Goal: Task Accomplishment & Management: Complete application form

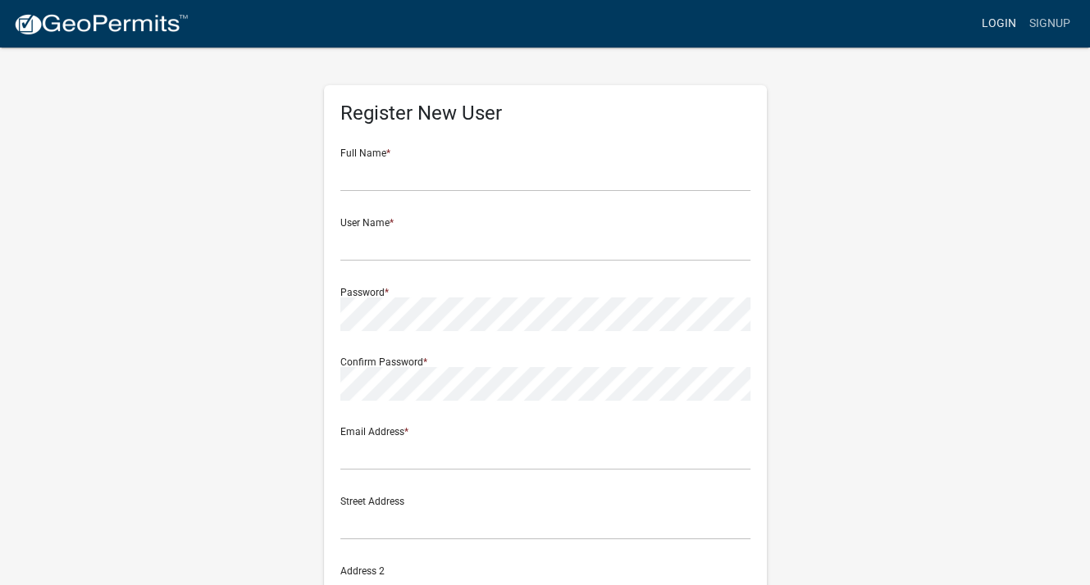
click at [1003, 20] on link "Login" at bounding box center [999, 23] width 48 height 31
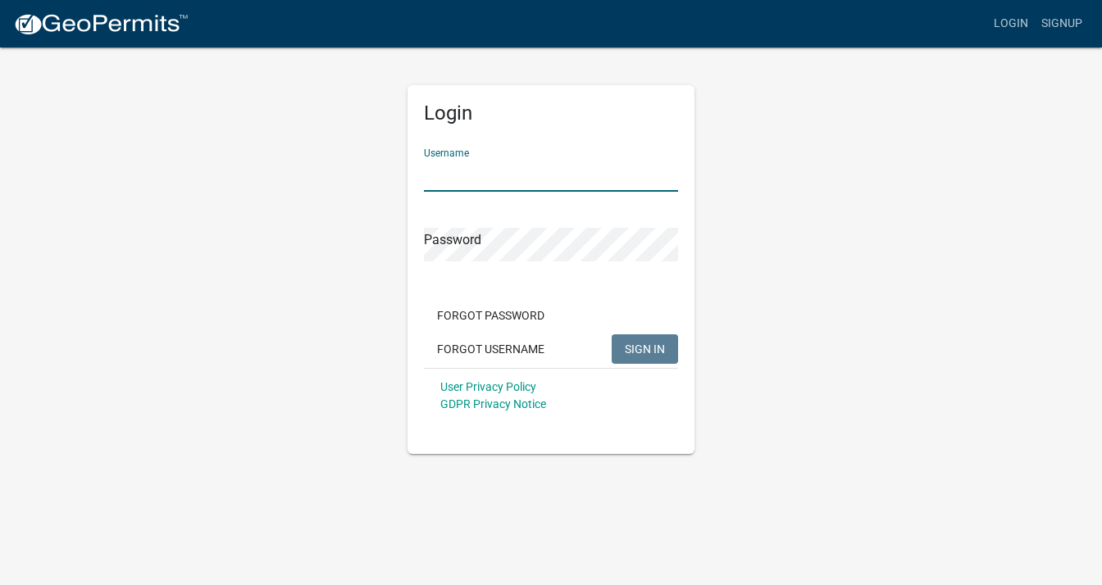
click at [545, 178] on input "Username" at bounding box center [551, 175] width 254 height 34
click at [541, 163] on input "Username" at bounding box center [551, 175] width 254 height 34
type input "[PERSON_NAME][EMAIL_ADDRESS][DOMAIN_NAME]"
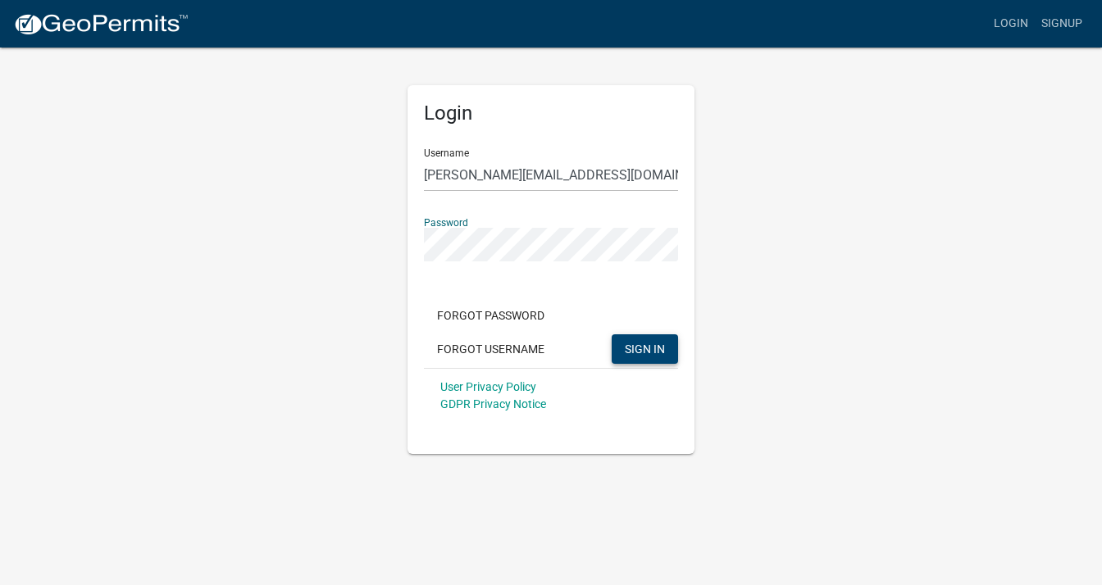
click at [626, 348] on span "SIGN IN" at bounding box center [645, 348] width 40 height 13
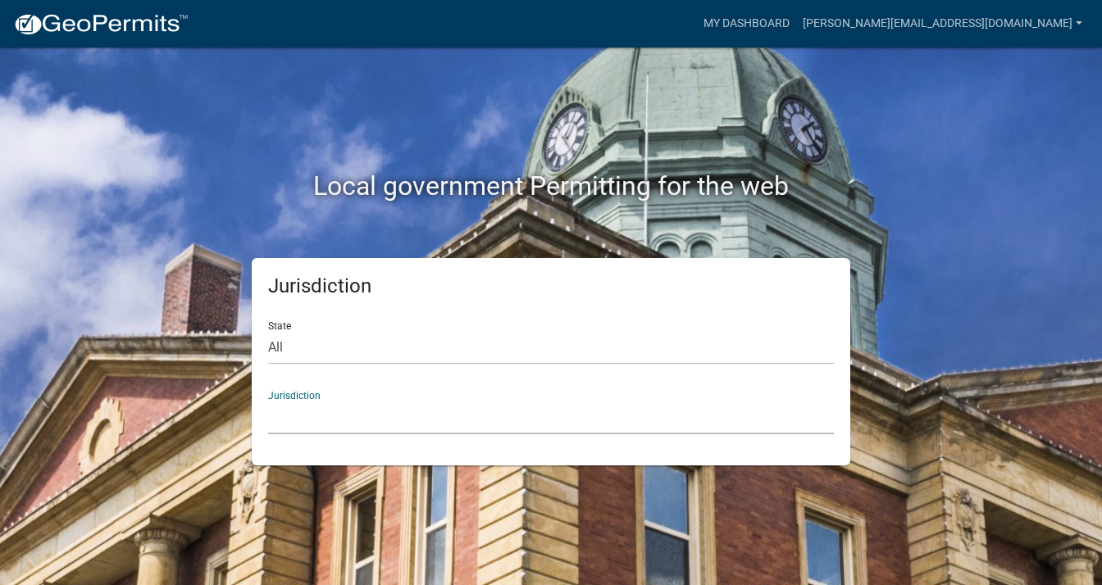
click at [300, 408] on select "Custer County, Colorado Carroll County, Georgia Cook County, Georgia Crawford C…" at bounding box center [551, 418] width 566 height 34
click at [363, 409] on select "Custer County, Colorado Carroll County, Georgia Cook County, Georgia Crawford C…" at bounding box center [551, 418] width 566 height 34
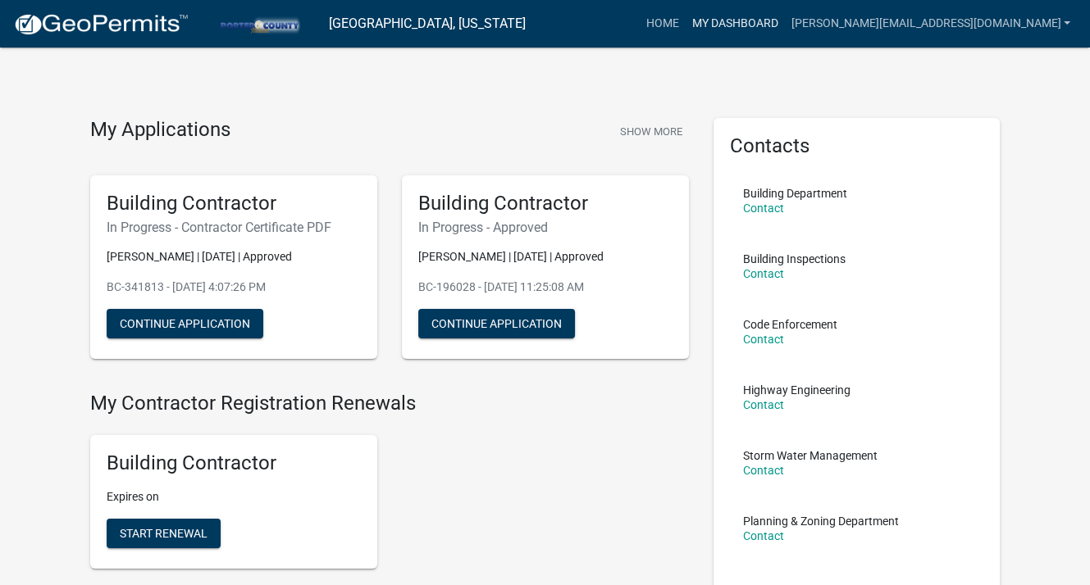
click at [771, 19] on link "My Dashboard" at bounding box center [734, 23] width 99 height 31
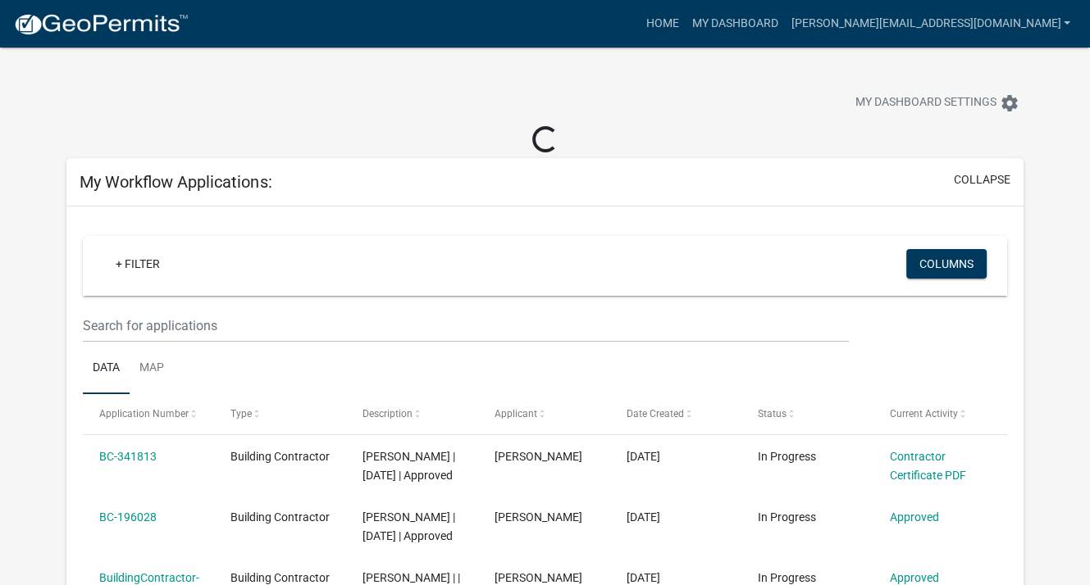
scroll to position [82, 0]
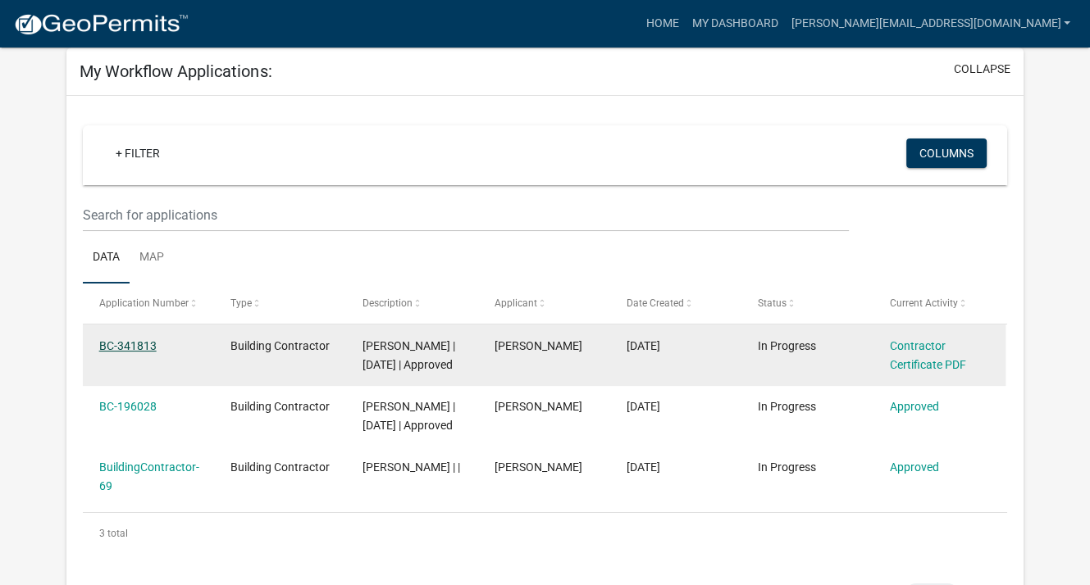
click at [125, 340] on link "BC-341813" at bounding box center [127, 345] width 57 height 13
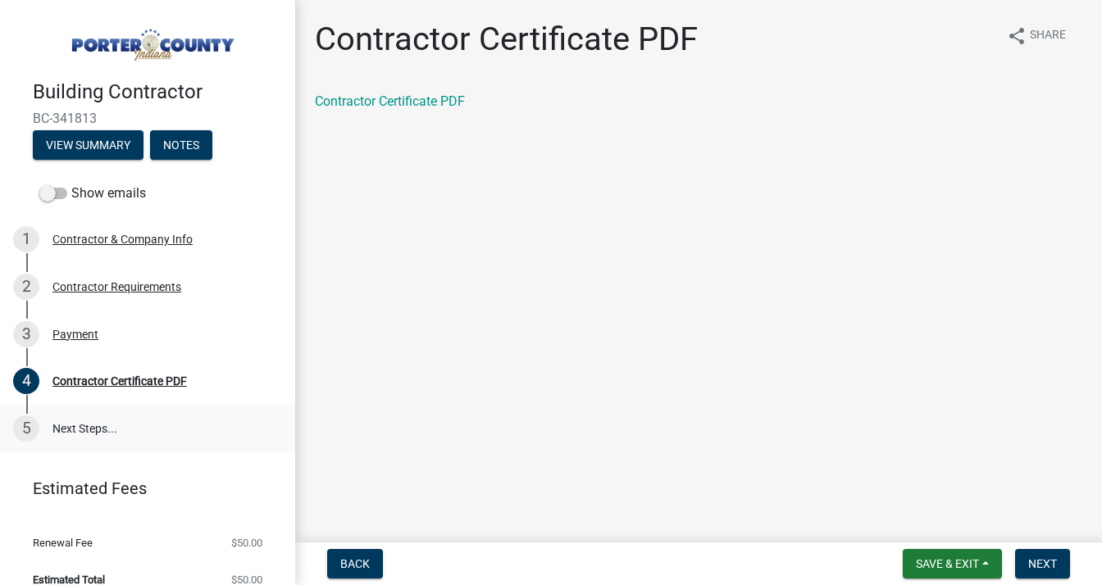
scroll to position [16, 0]
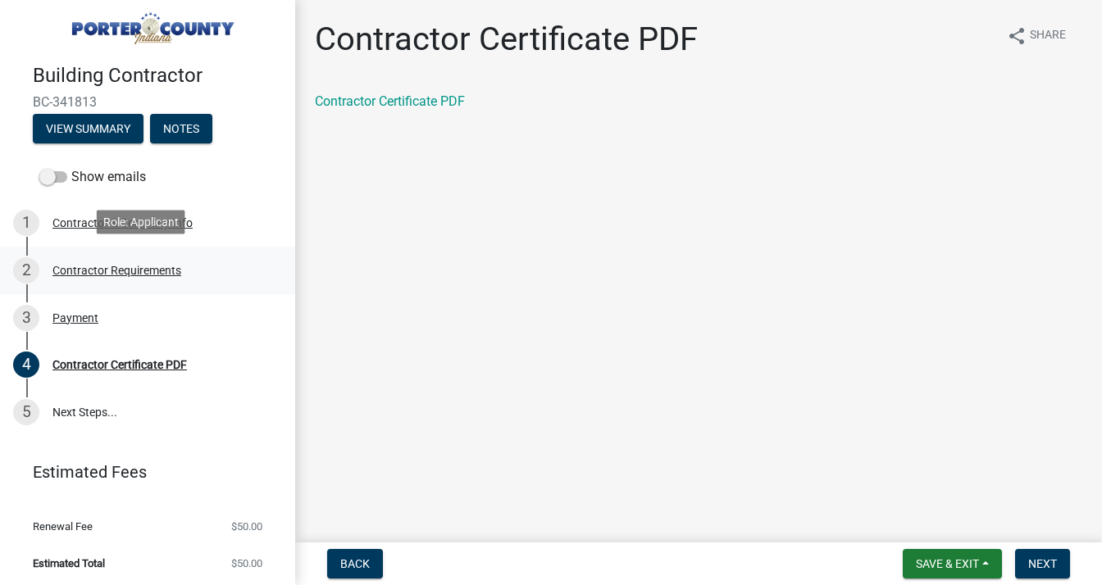
click at [92, 265] on div "Contractor Requirements" at bounding box center [116, 270] width 129 height 11
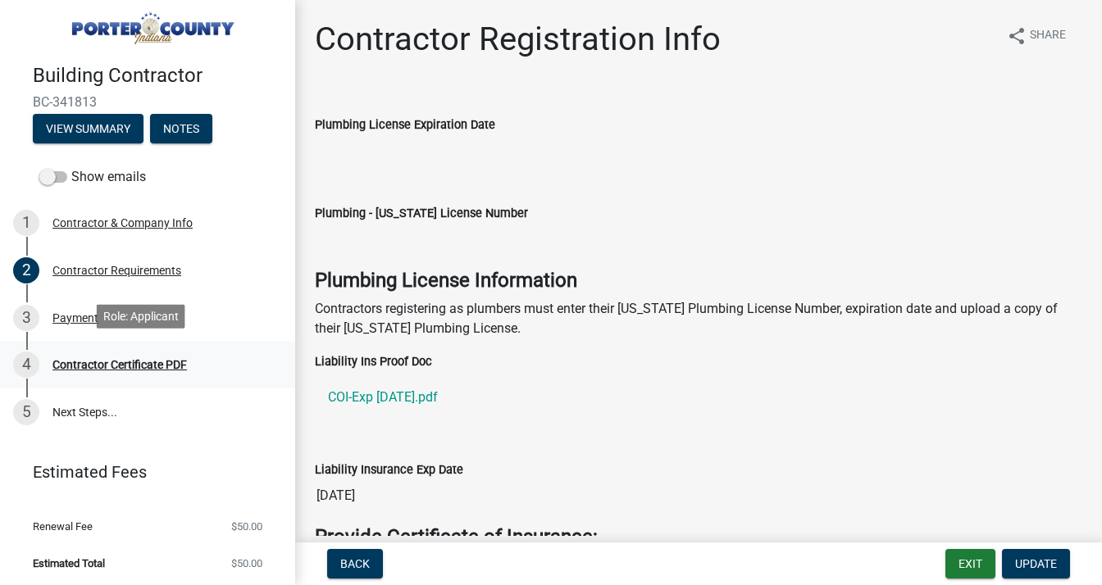
scroll to position [0, 0]
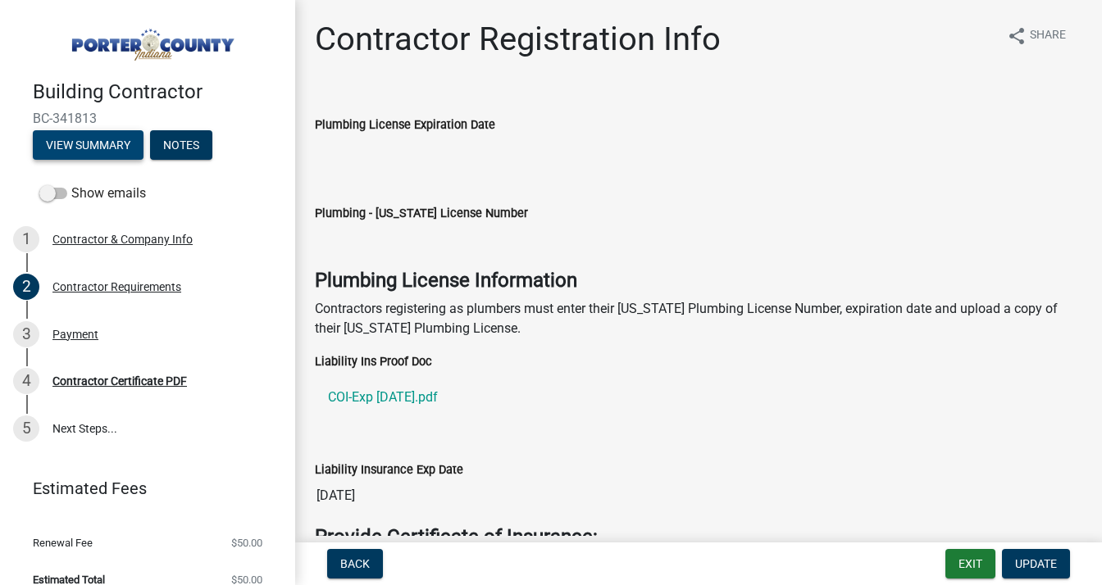
click at [84, 136] on button "View Summary" at bounding box center [88, 145] width 111 height 30
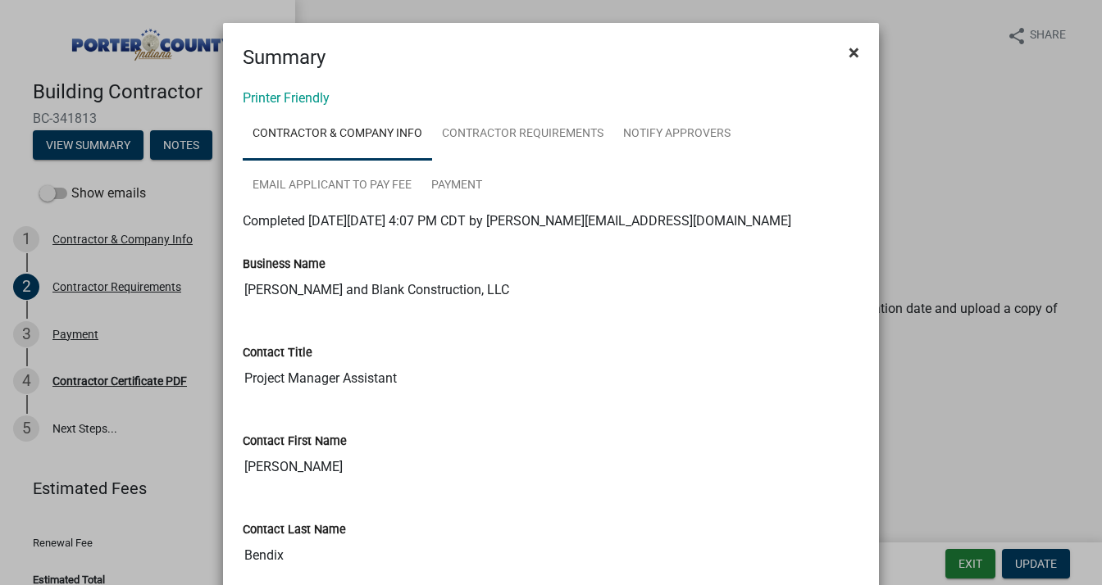
click at [850, 49] on span "×" at bounding box center [854, 52] width 11 height 23
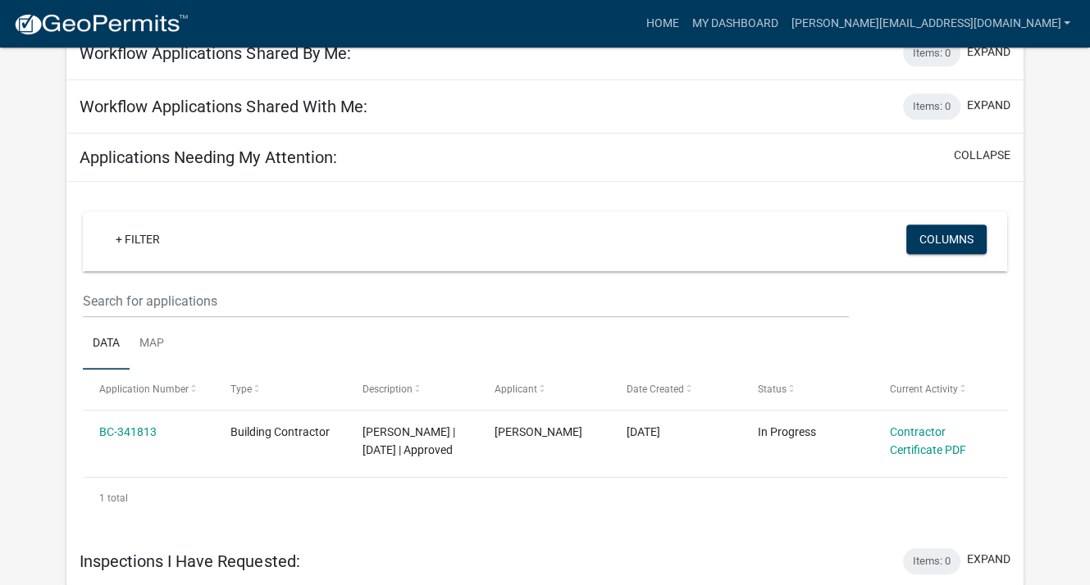
scroll to position [683, 0]
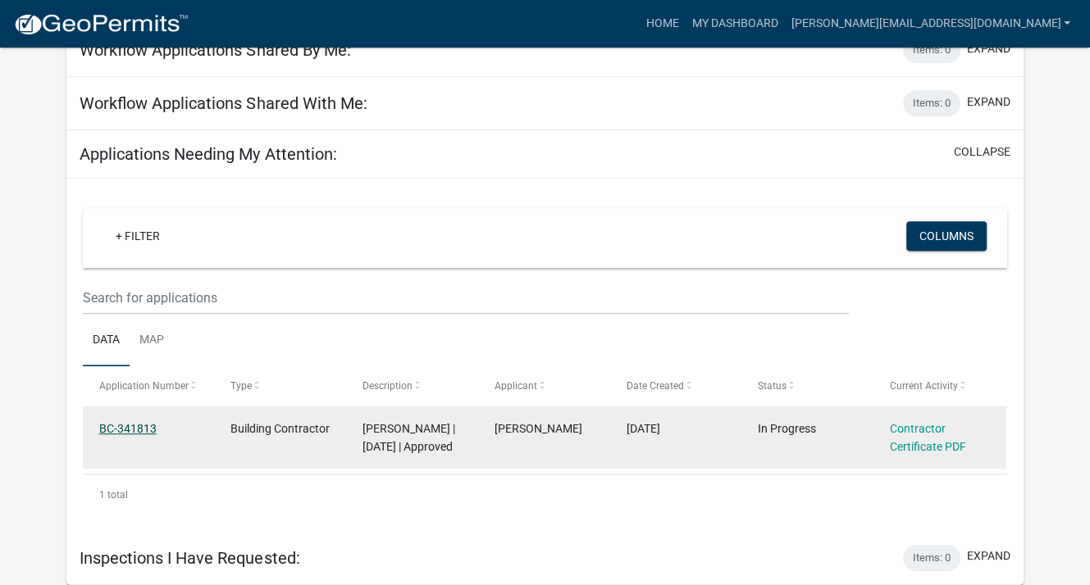
click at [131, 422] on link "BC-341813" at bounding box center [127, 428] width 57 height 13
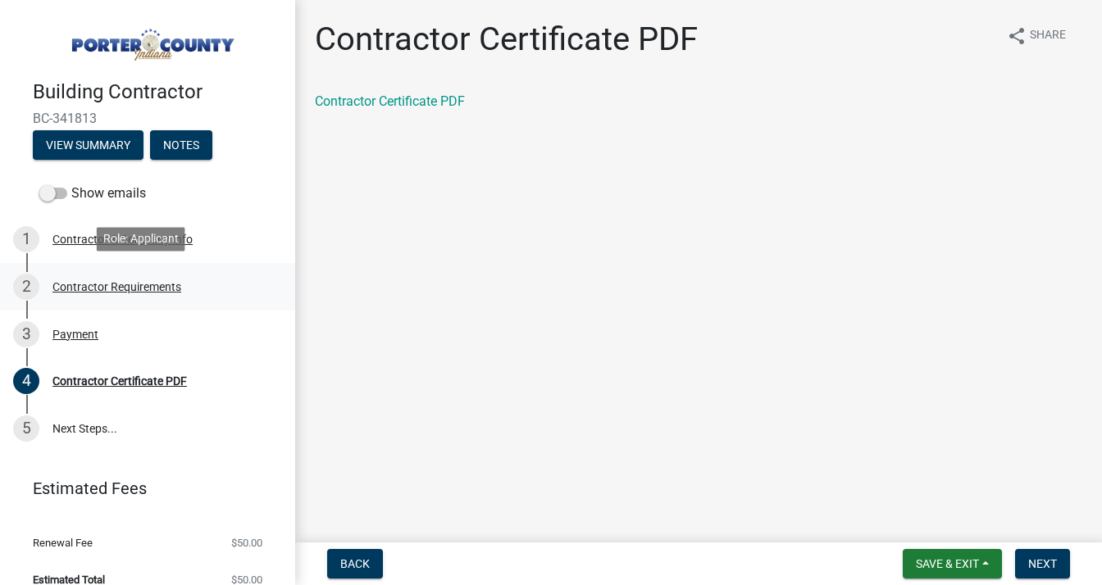
click at [105, 281] on div "Contractor Requirements" at bounding box center [116, 286] width 129 height 11
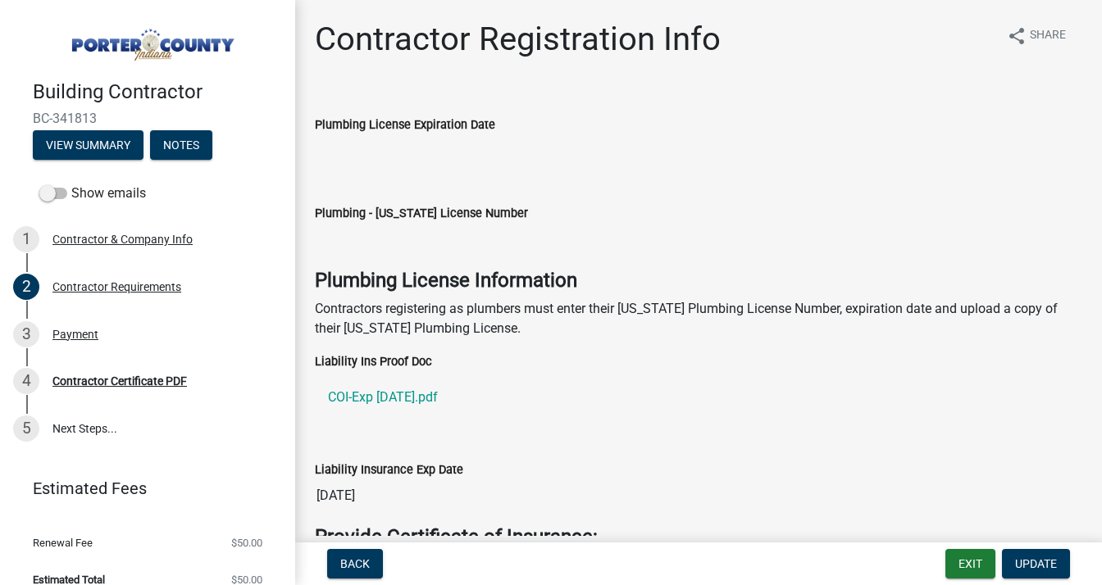
scroll to position [164, 0]
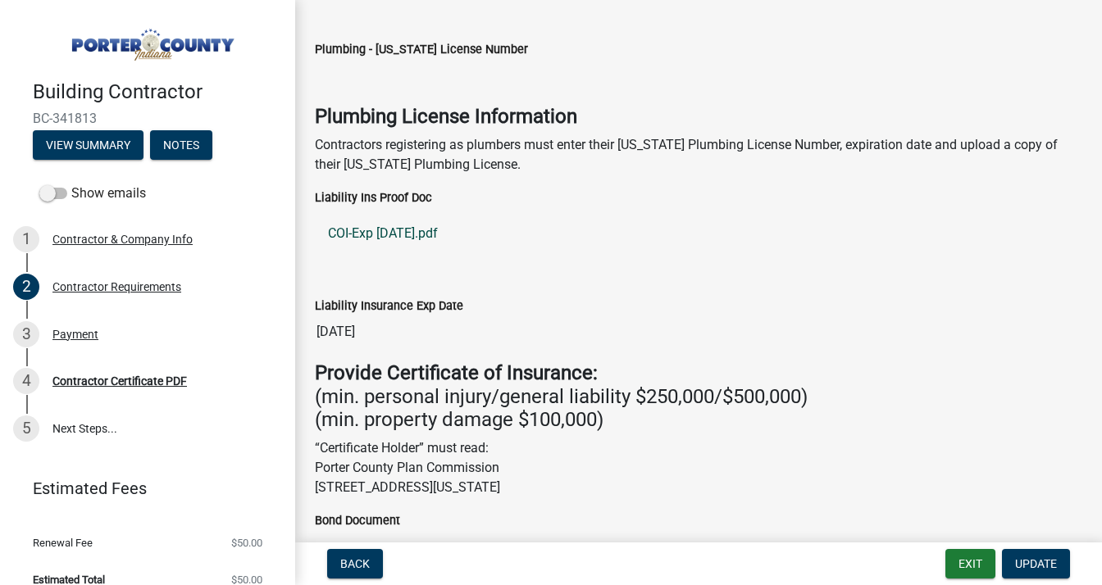
click at [368, 235] on link "COI-Exp [DATE].pdf" at bounding box center [699, 233] width 768 height 39
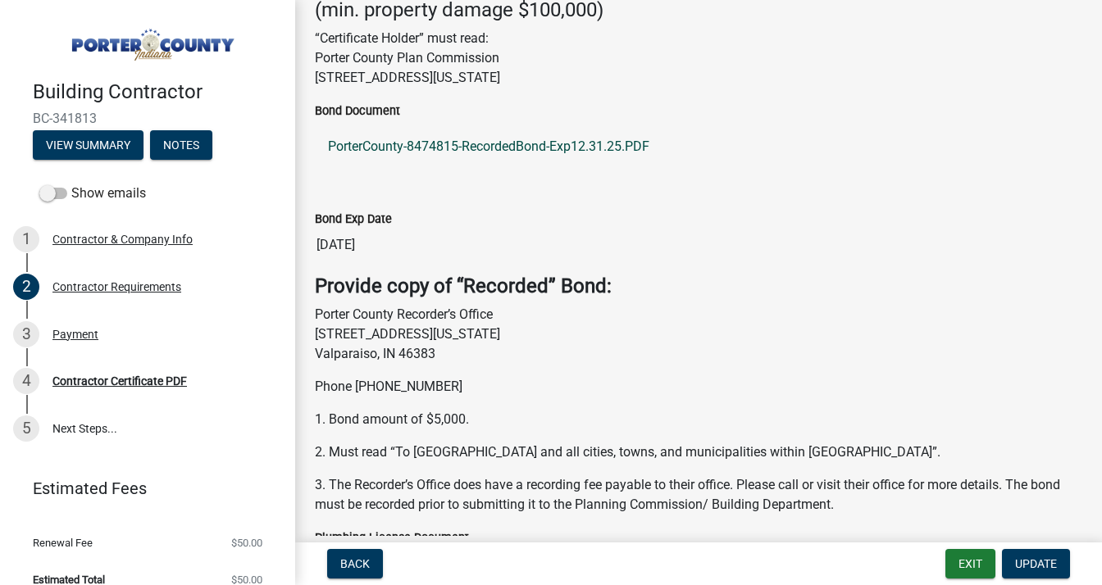
scroll to position [675, 0]
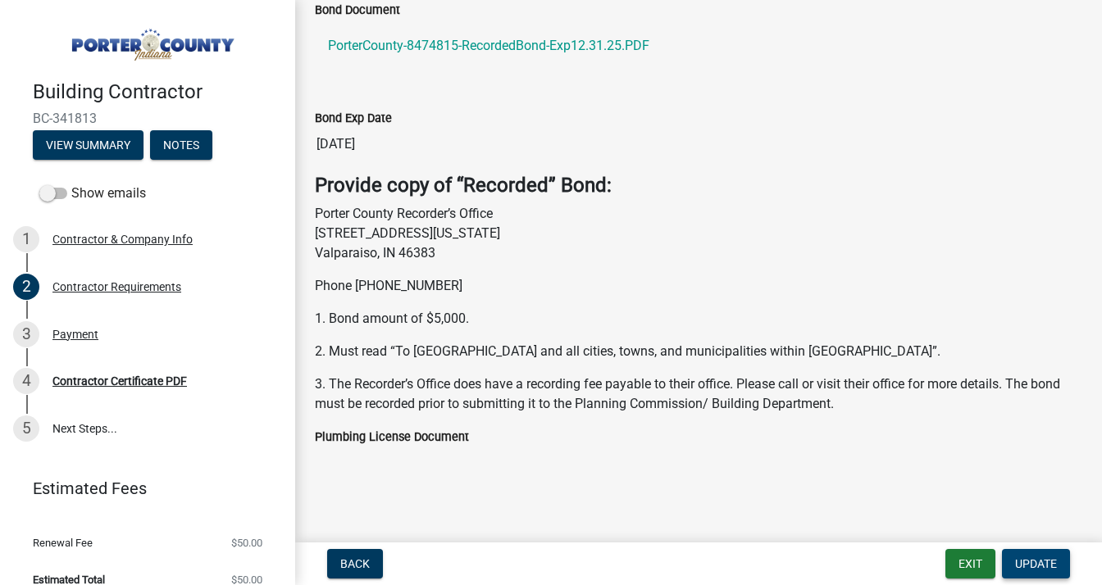
click at [1034, 558] on span "Update" at bounding box center [1036, 564] width 42 height 13
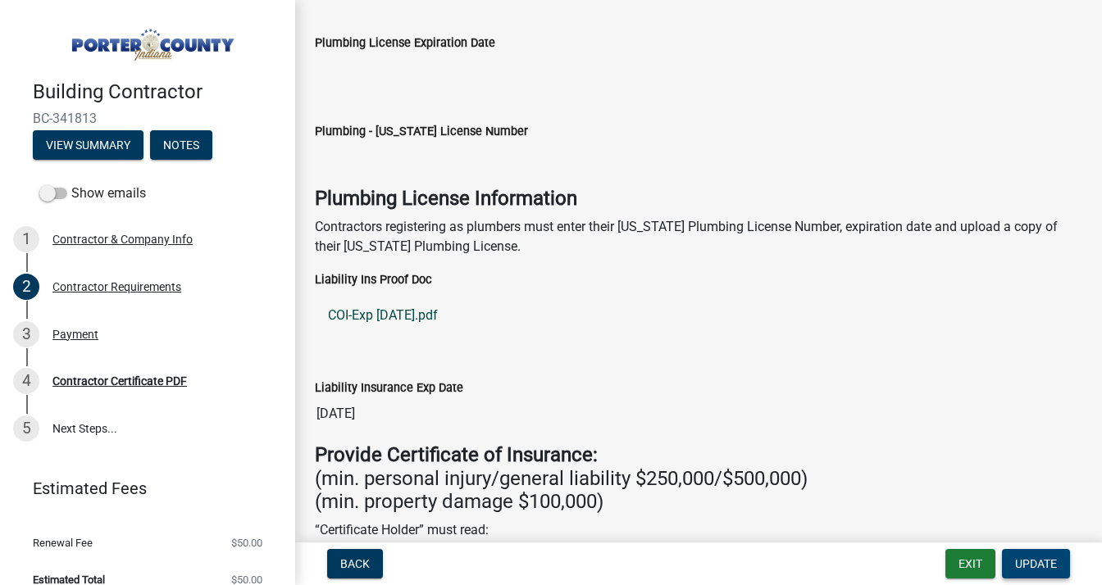
scroll to position [0, 0]
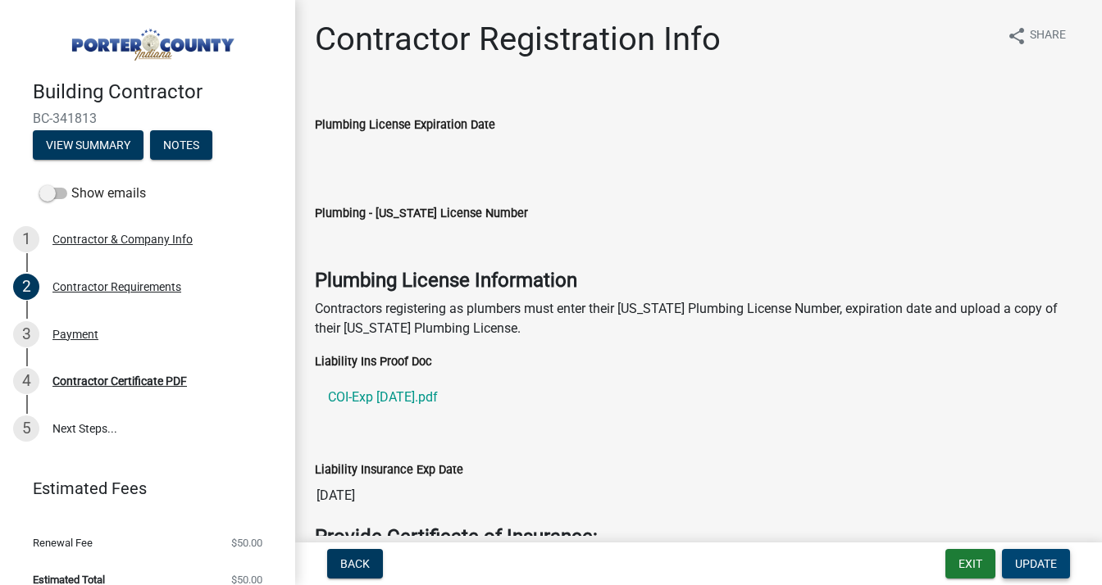
click at [1045, 563] on span "Update" at bounding box center [1036, 564] width 42 height 13
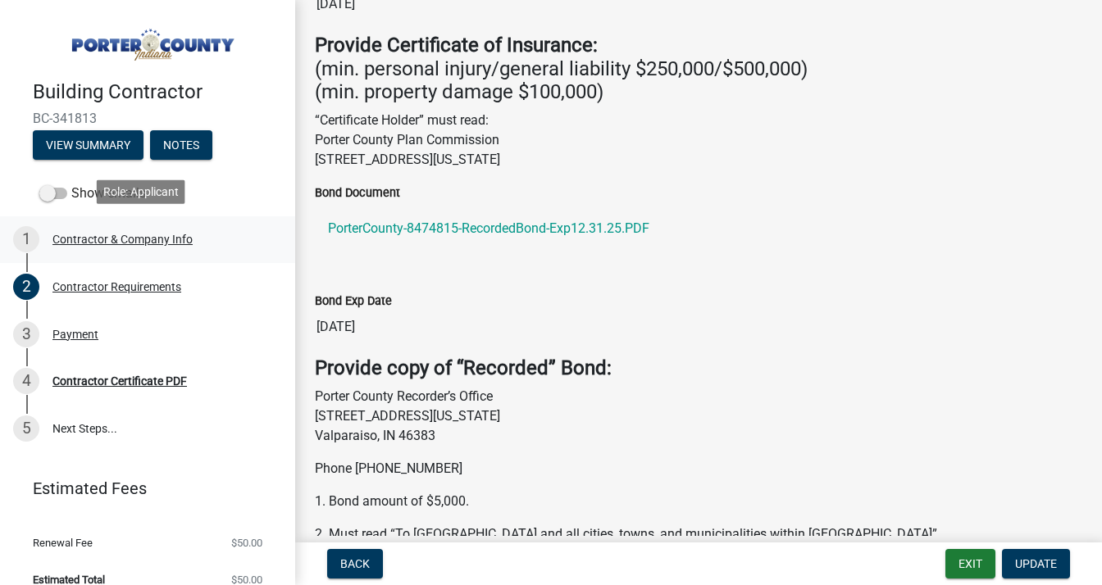
click at [129, 235] on div "Contractor & Company Info" at bounding box center [122, 239] width 140 height 11
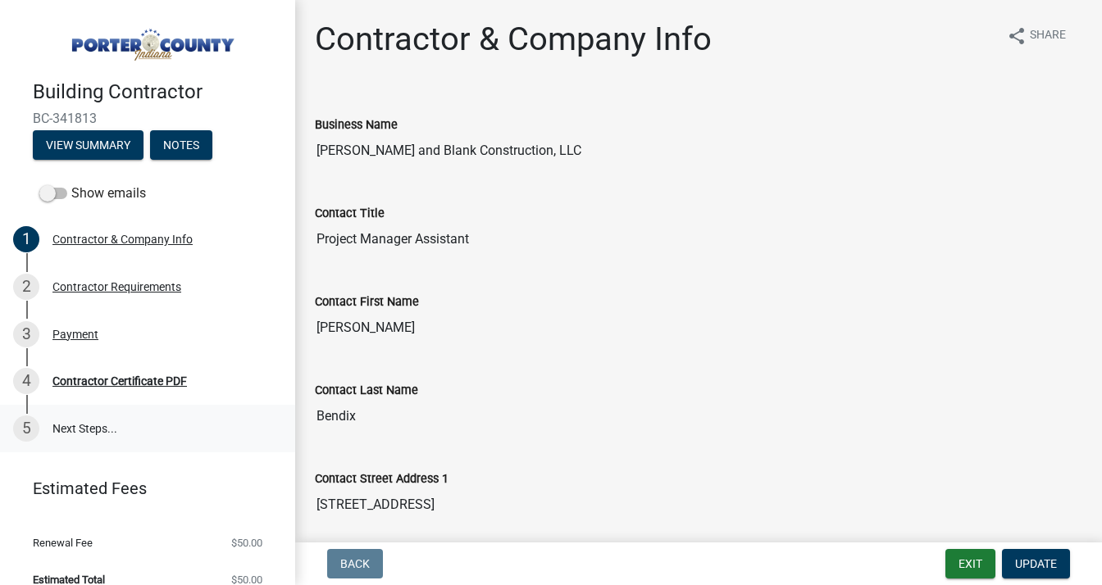
click at [77, 424] on link "5 Next Steps..." at bounding box center [147, 429] width 295 height 48
click at [43, 426] on link "5 Next Steps..." at bounding box center [147, 429] width 295 height 48
drag, startPoint x: 75, startPoint y: 421, endPoint x: 114, endPoint y: 378, distance: 58.0
click at [75, 421] on link "5 Next Steps..." at bounding box center [147, 429] width 295 height 48
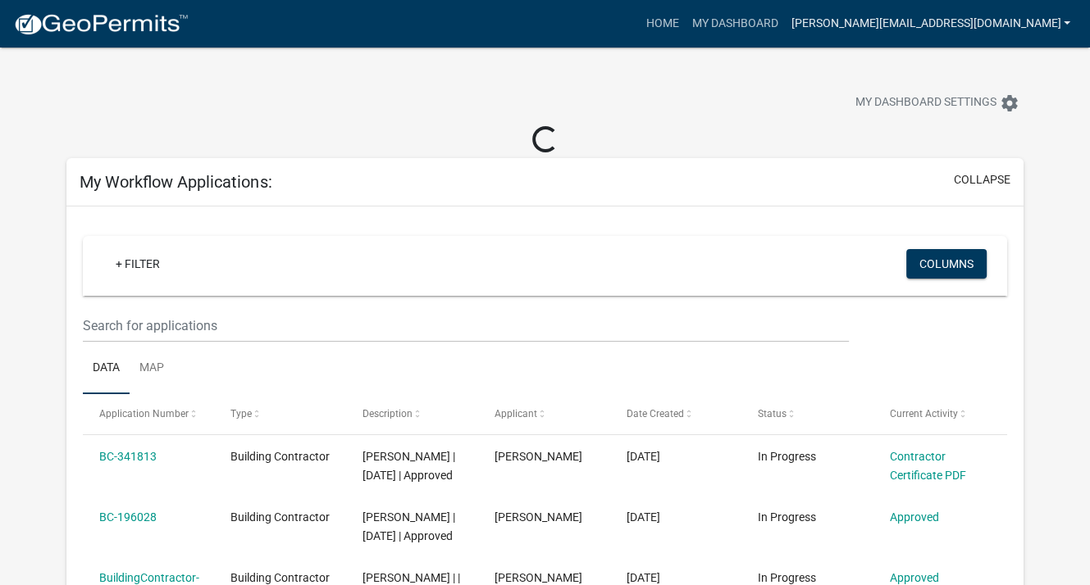
click at [1064, 20] on link "[PERSON_NAME][EMAIL_ADDRESS][DOMAIN_NAME]" at bounding box center [930, 23] width 293 height 31
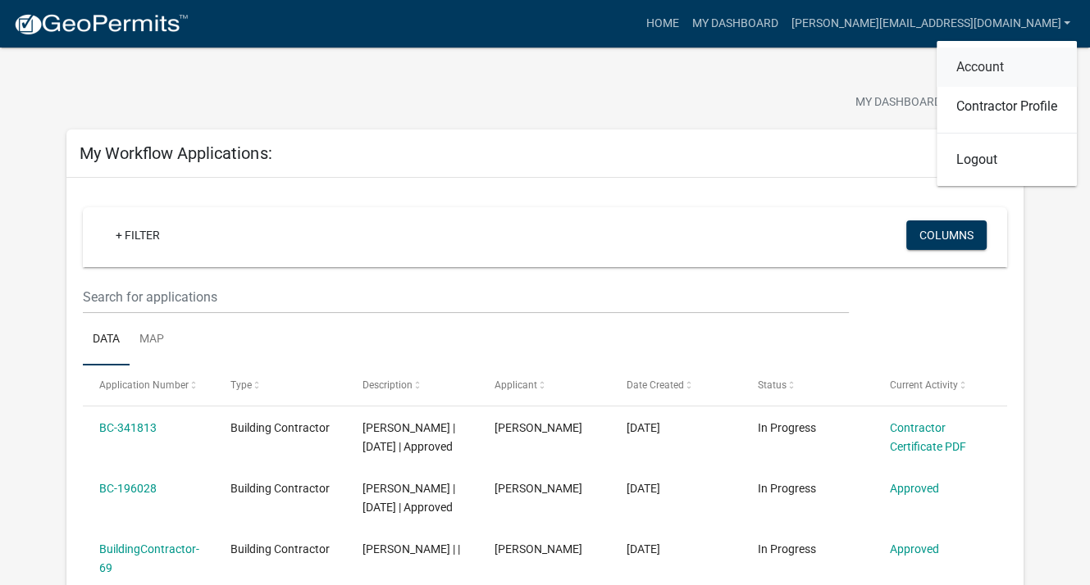
click at [971, 62] on link "Account" at bounding box center [1006, 67] width 140 height 39
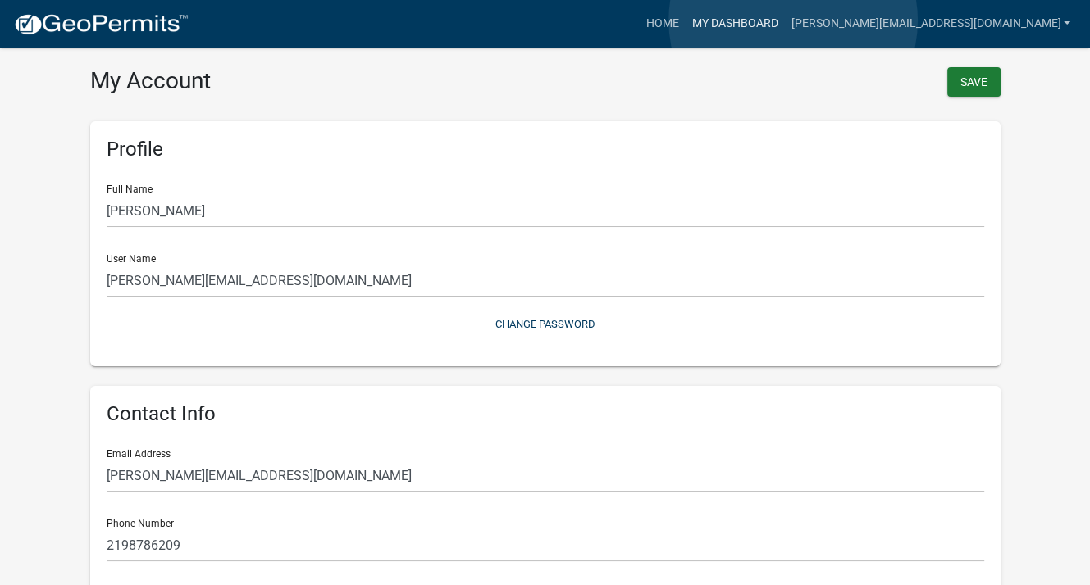
click at [784, 20] on link "My Dashboard" at bounding box center [734, 23] width 99 height 31
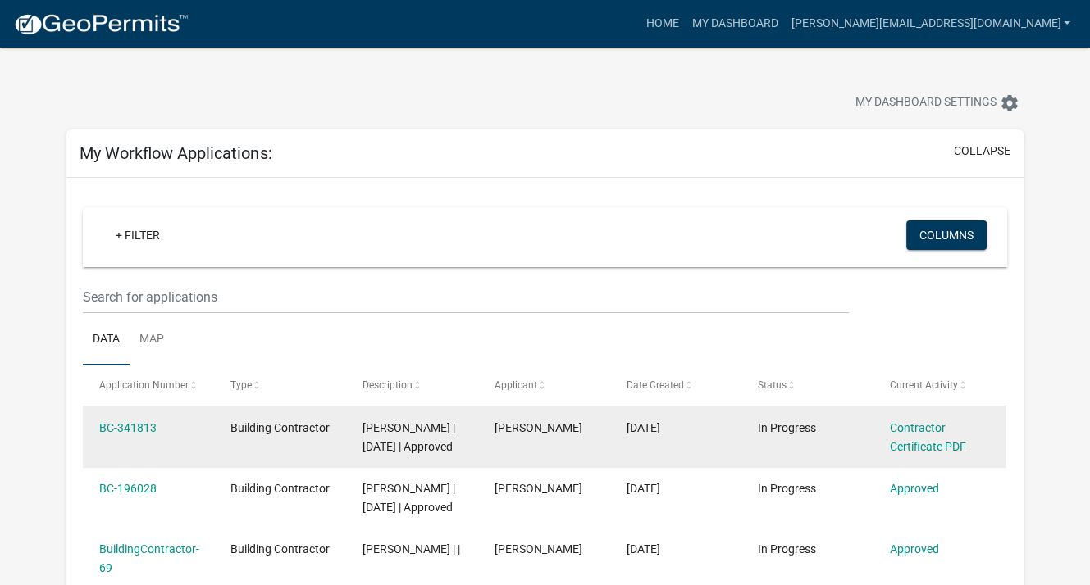
click at [912, 436] on div "Contractor Certificate PDF" at bounding box center [940, 438] width 100 height 38
click at [912, 438] on div "Contractor Certificate PDF" at bounding box center [940, 438] width 100 height 38
click at [914, 449] on link "Contractor Certificate PDF" at bounding box center [928, 437] width 76 height 32
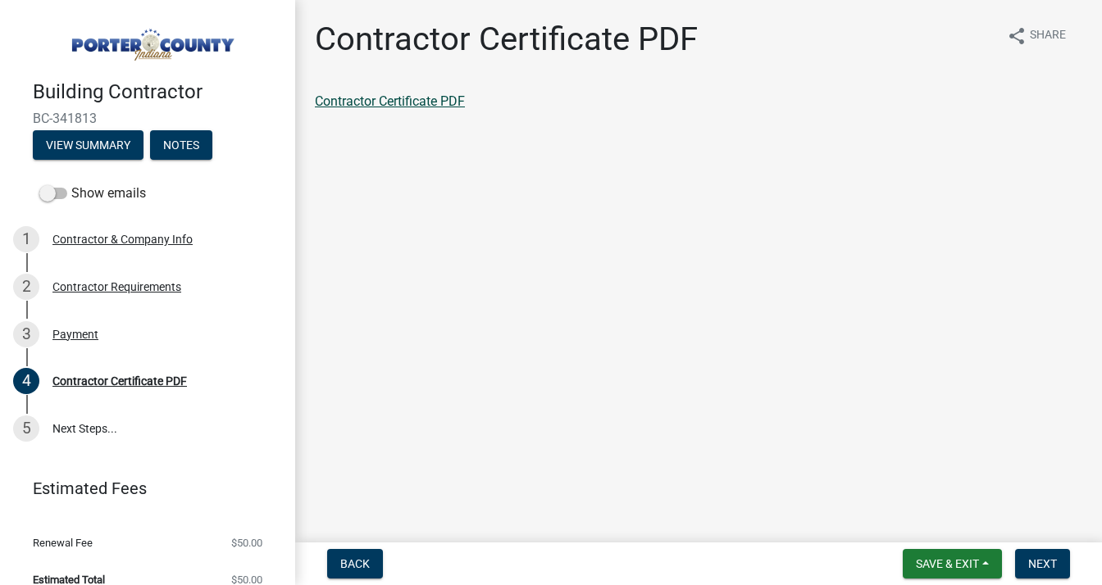
click at [430, 97] on link "Contractor Certificate PDF" at bounding box center [390, 101] width 150 height 16
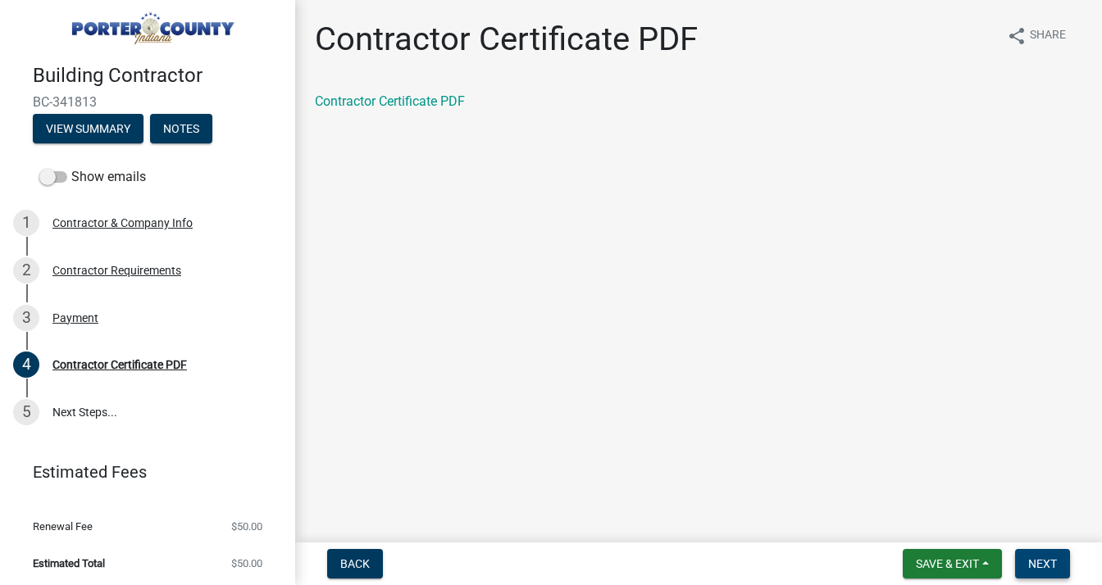
click at [1046, 563] on span "Next" at bounding box center [1042, 564] width 29 height 13
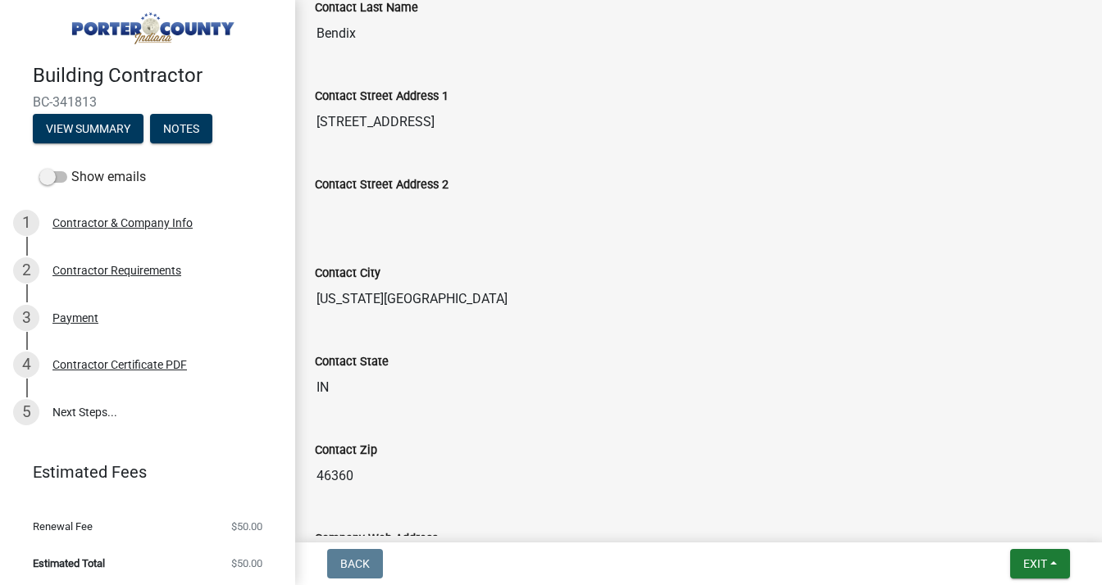
scroll to position [0, 0]
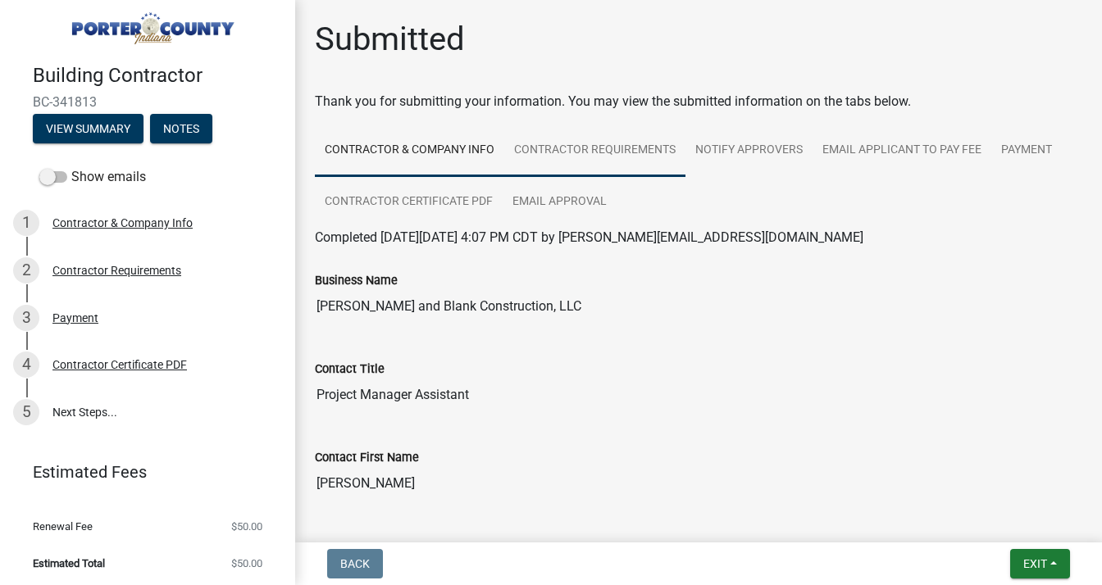
click at [585, 146] on link "Contractor Requirements" at bounding box center [594, 151] width 181 height 52
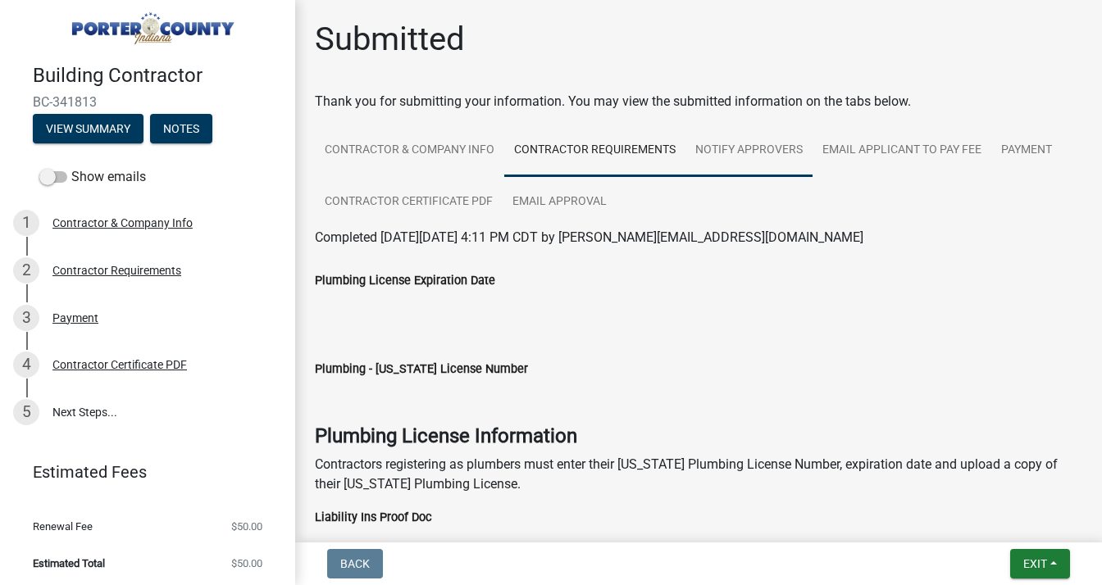
click at [770, 143] on link "Notify Approvers" at bounding box center [749, 151] width 127 height 52
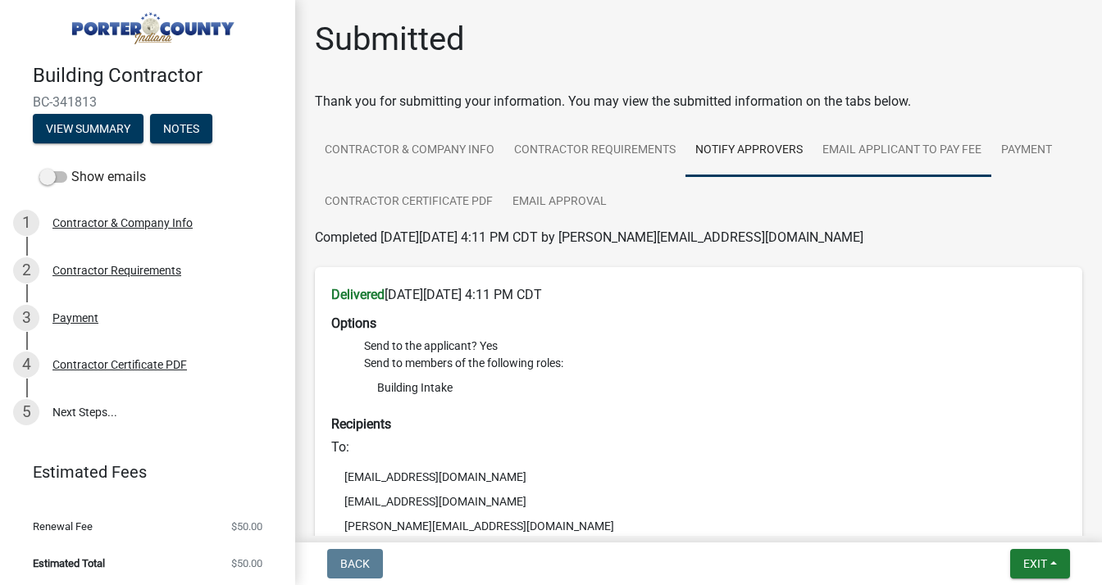
click at [893, 148] on link "Email Applicant to Pay Fee" at bounding box center [902, 151] width 179 height 52
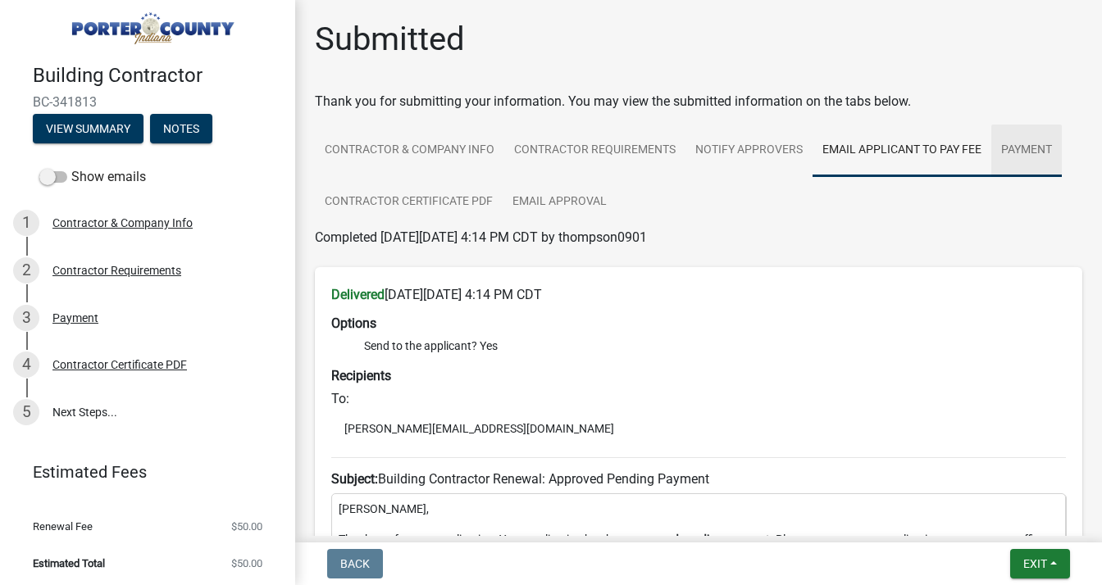
click at [1024, 147] on link "Payment" at bounding box center [1026, 151] width 71 height 52
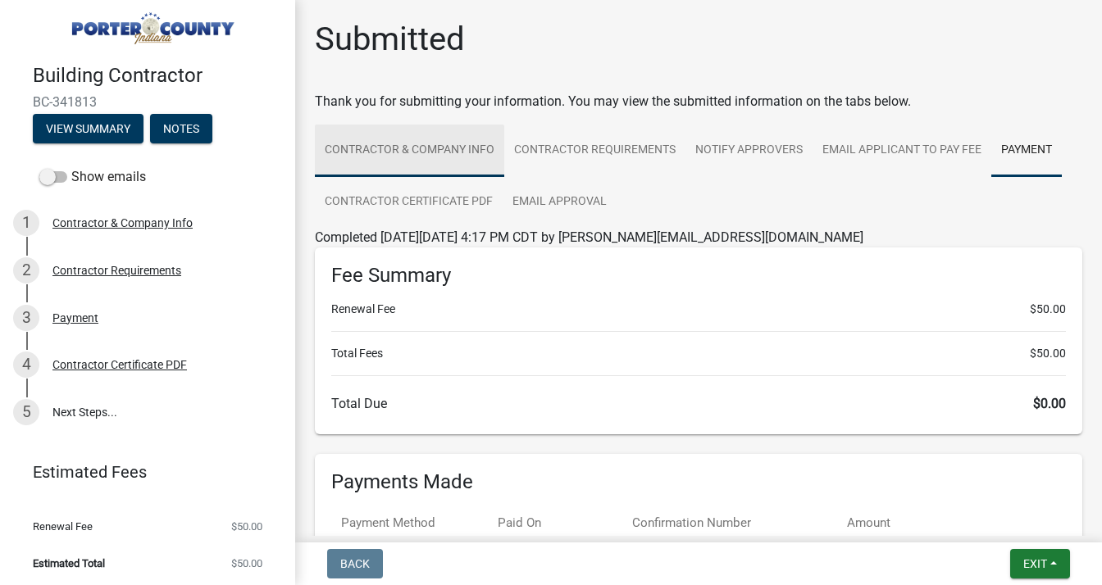
click at [394, 145] on link "Contractor & Company Info" at bounding box center [409, 151] width 189 height 52
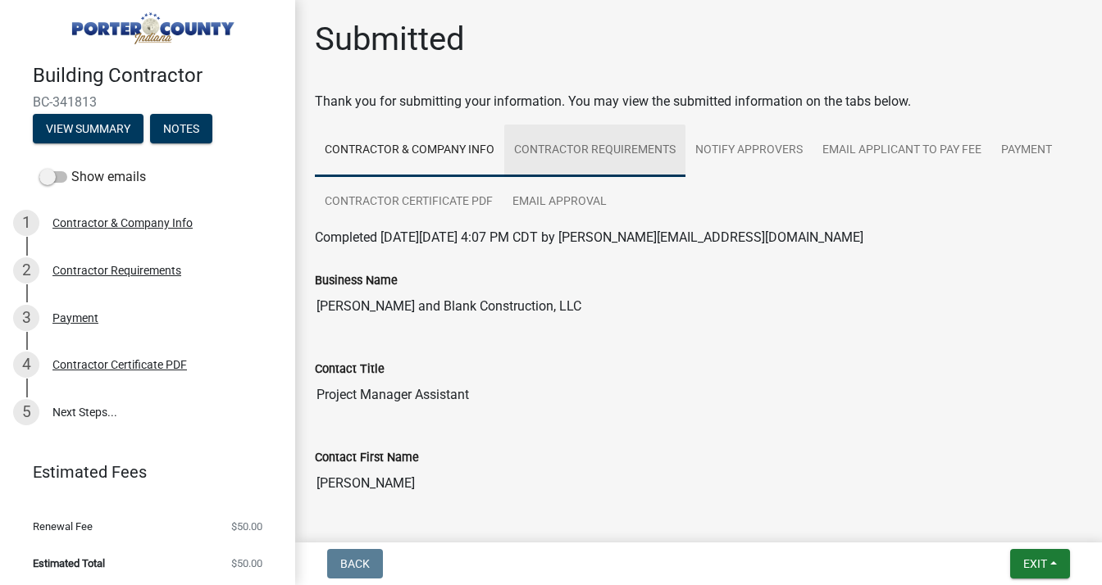
click at [586, 140] on link "Contractor Requirements" at bounding box center [594, 151] width 181 height 52
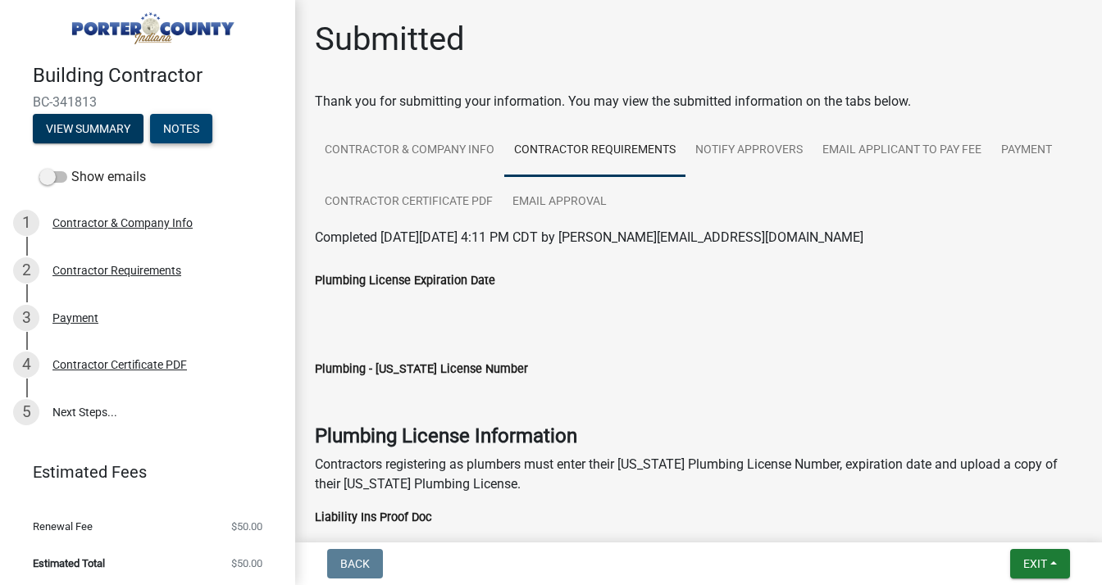
click at [177, 125] on button "Notes" at bounding box center [181, 129] width 62 height 30
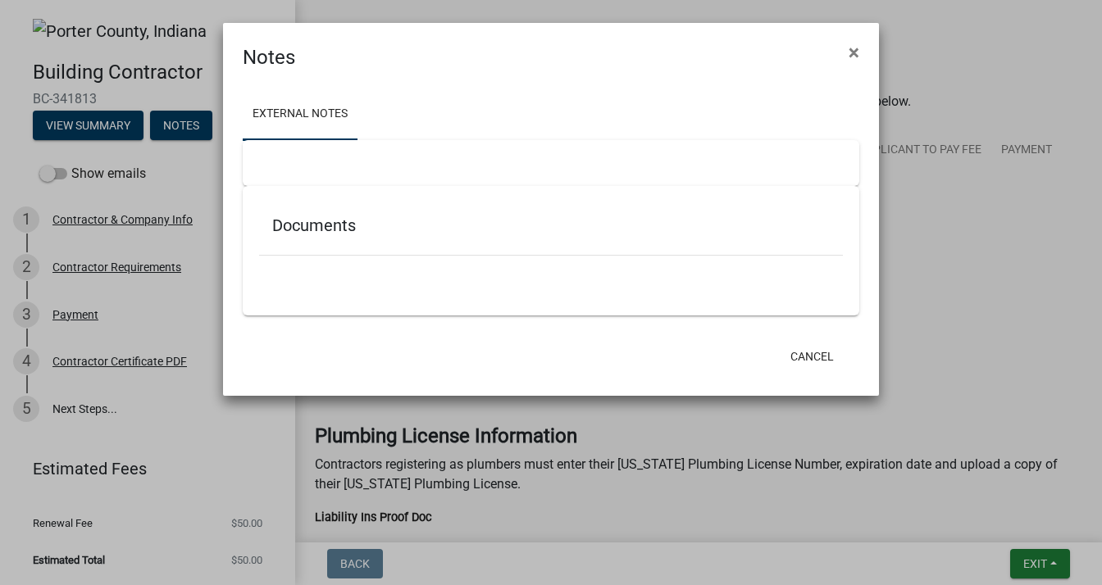
click at [305, 113] on link "External Notes" at bounding box center [300, 115] width 115 height 52
click at [310, 224] on h5 "Documents" at bounding box center [551, 226] width 558 height 20
click at [817, 352] on button "Cancel" at bounding box center [812, 357] width 70 height 30
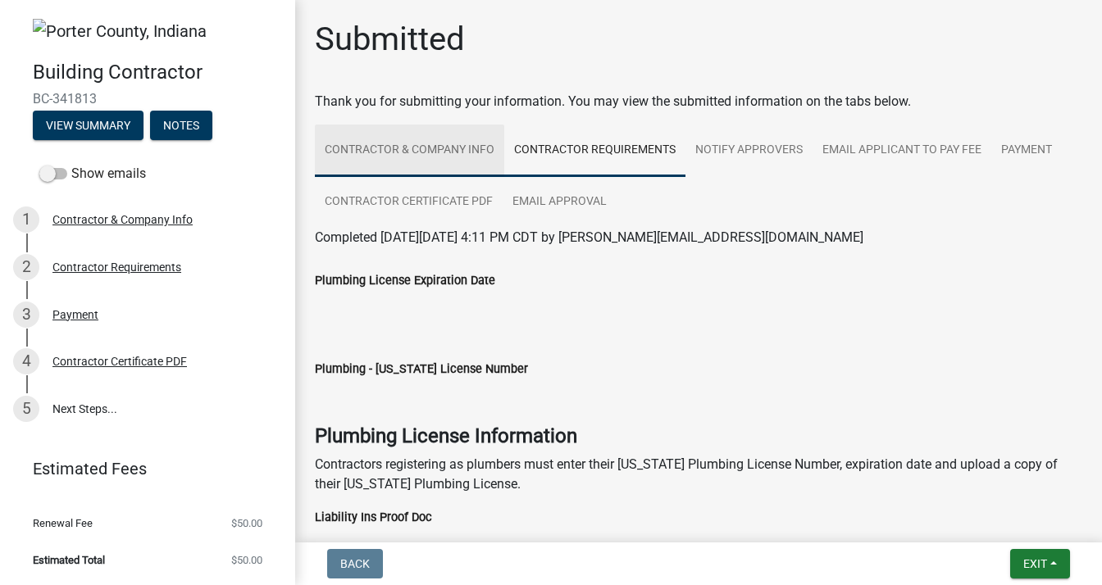
click at [402, 148] on link "Contractor & Company Info" at bounding box center [409, 151] width 189 height 52
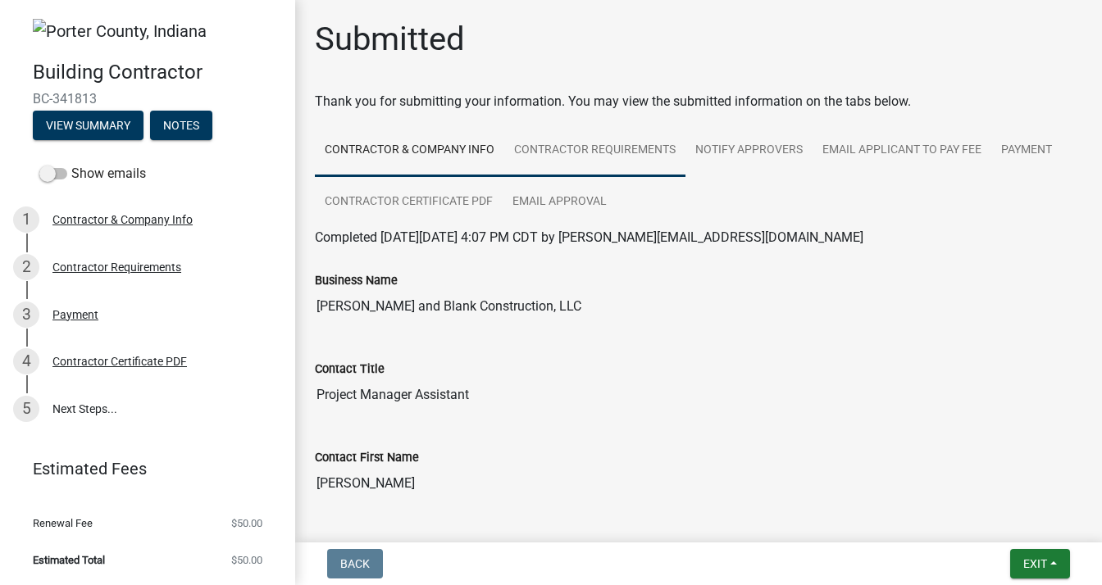
click at [608, 144] on link "Contractor Requirements" at bounding box center [594, 151] width 181 height 52
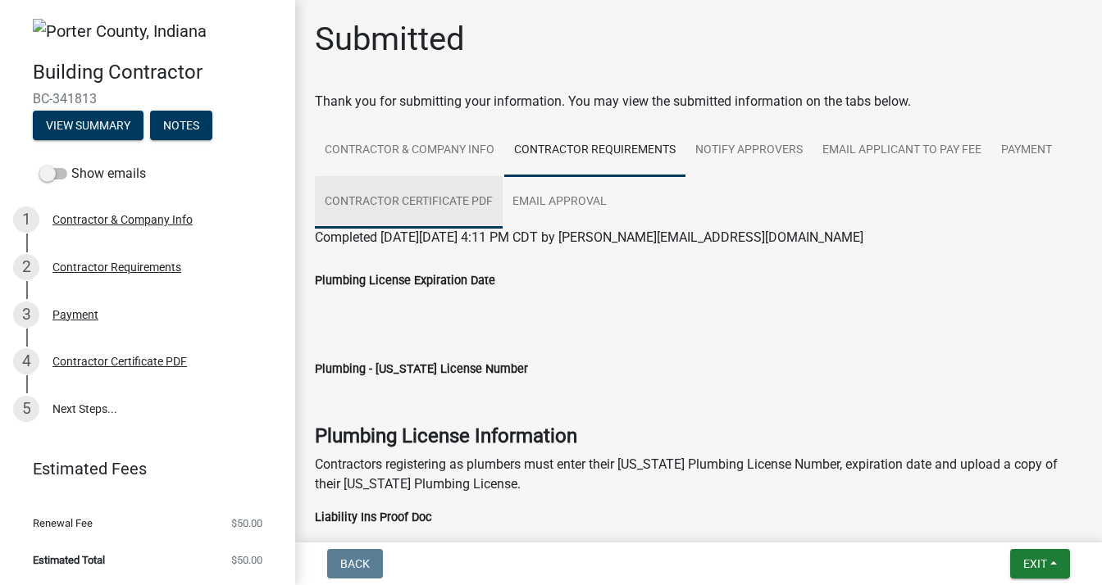
click at [444, 194] on link "Contractor Certificate PDF" at bounding box center [409, 202] width 188 height 52
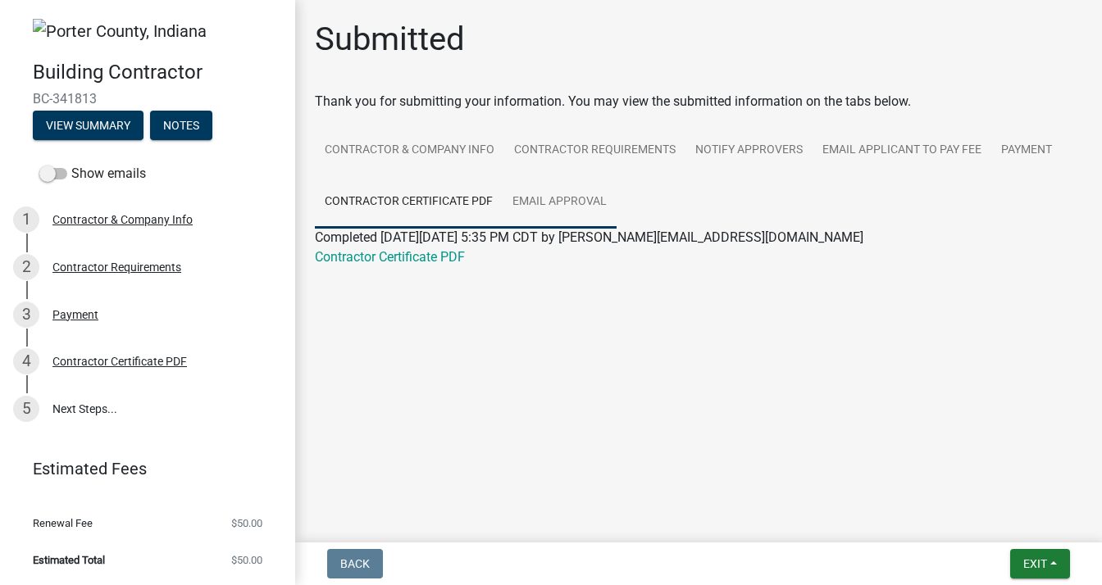
click at [568, 200] on link "Email Approval" at bounding box center [560, 202] width 114 height 52
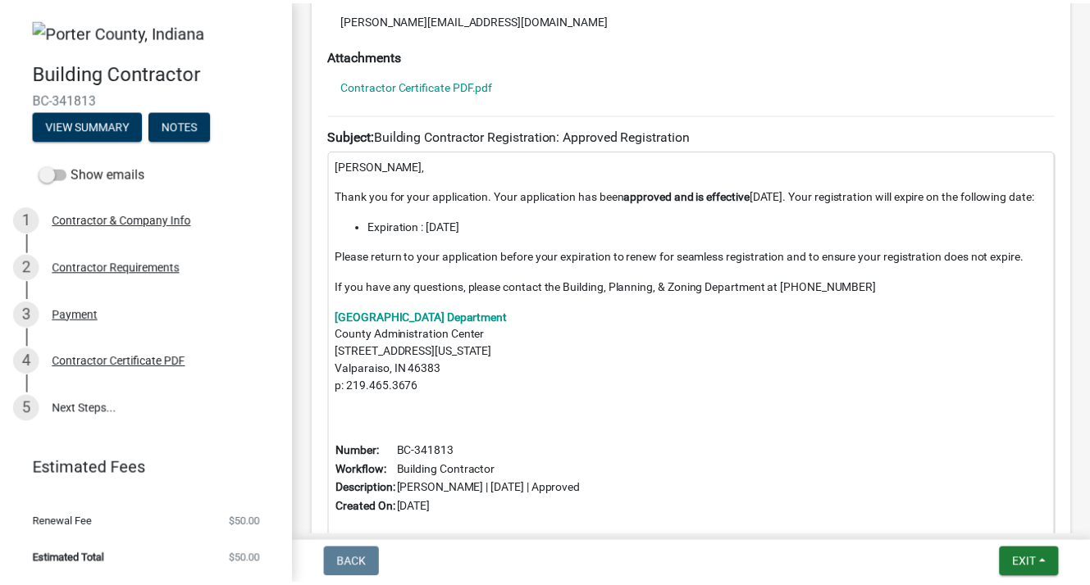
scroll to position [571, 0]
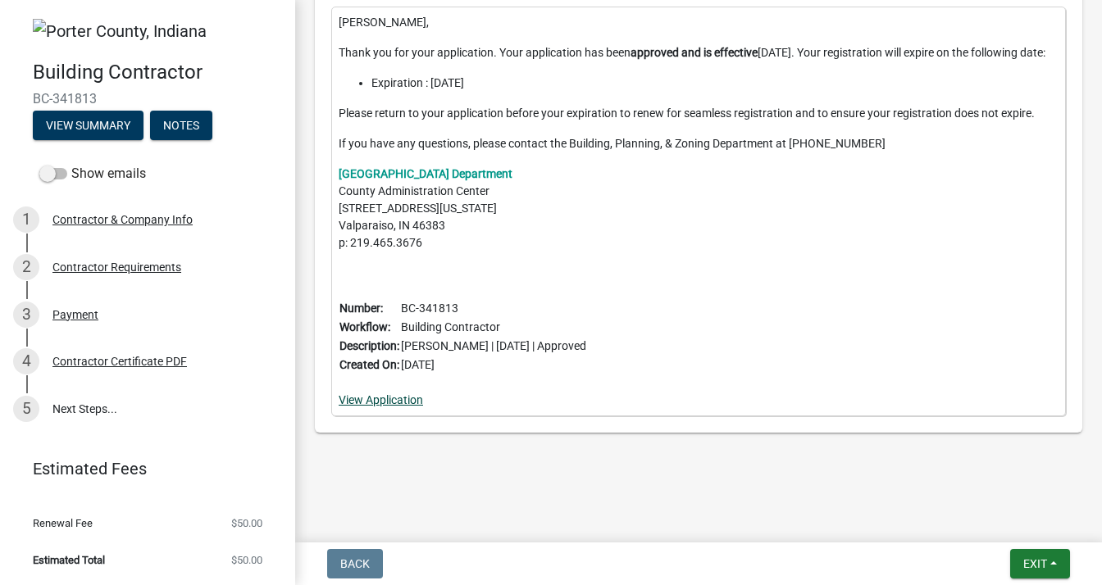
click at [380, 396] on link "View Application" at bounding box center [381, 400] width 84 height 13
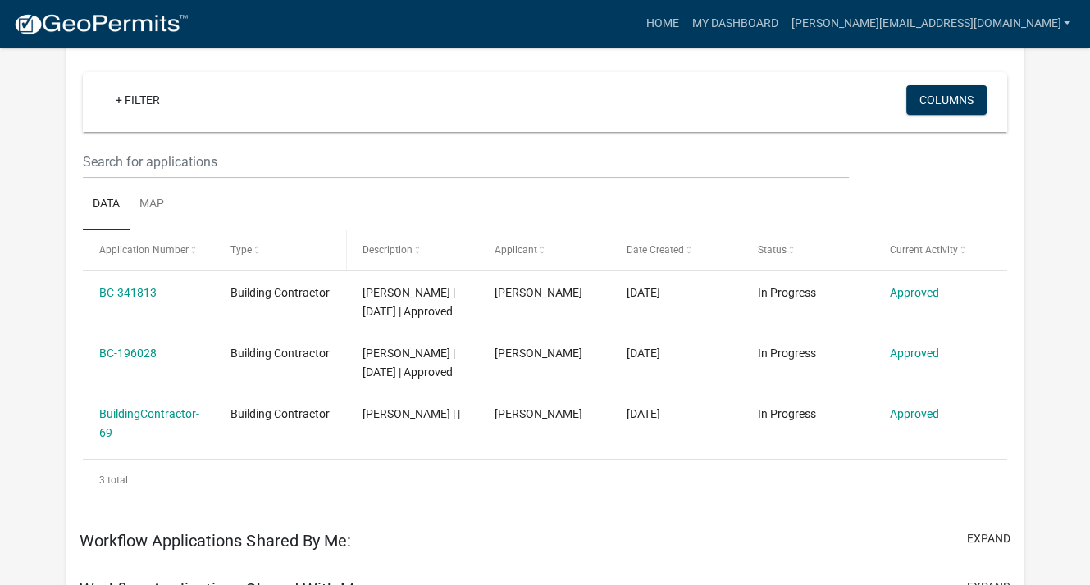
scroll to position [135, 0]
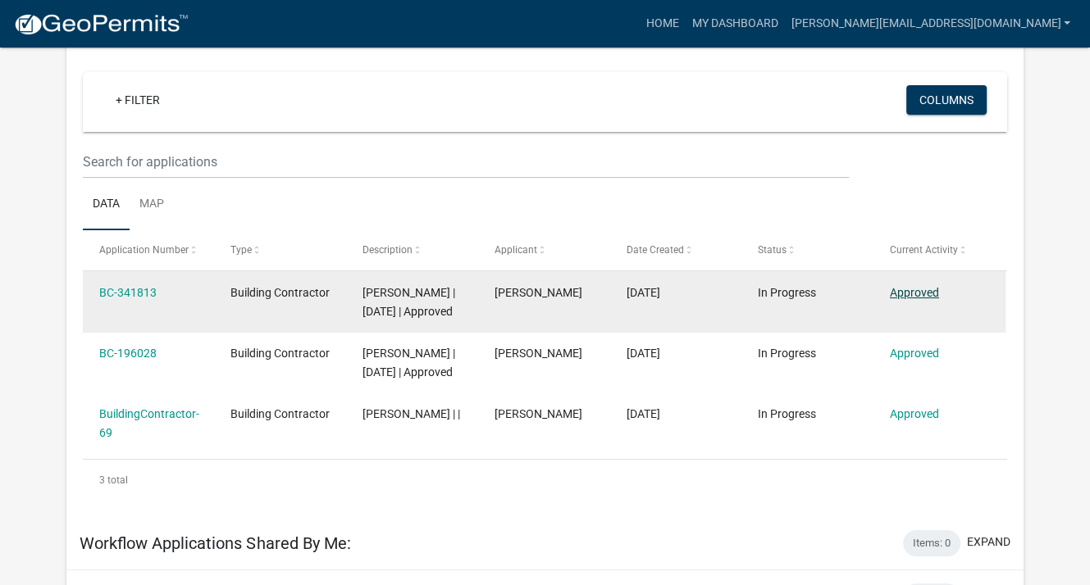
click at [917, 288] on link "Approved" at bounding box center [914, 292] width 49 height 13
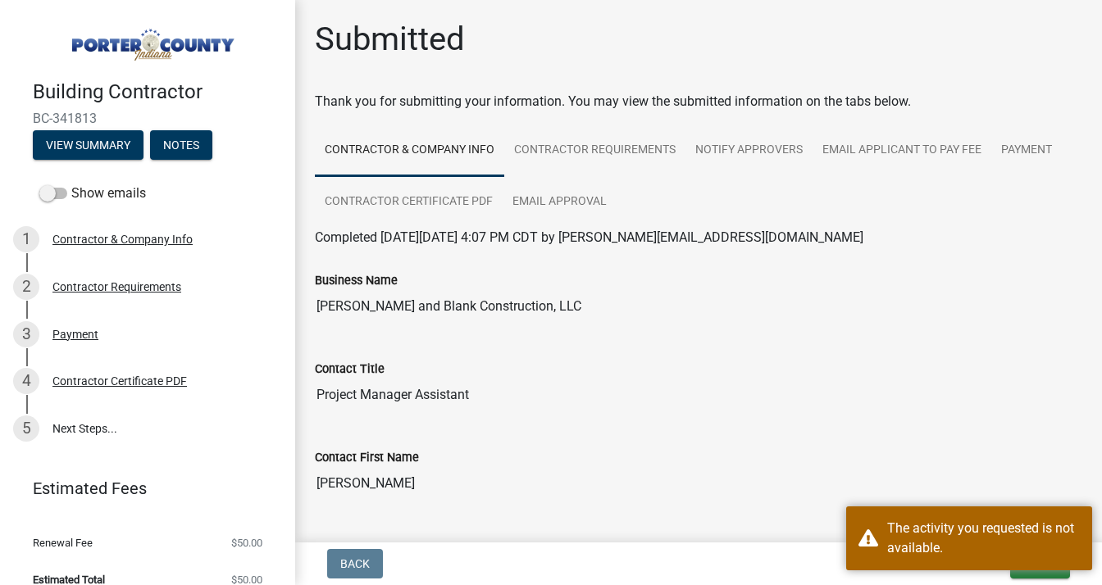
scroll to position [246, 0]
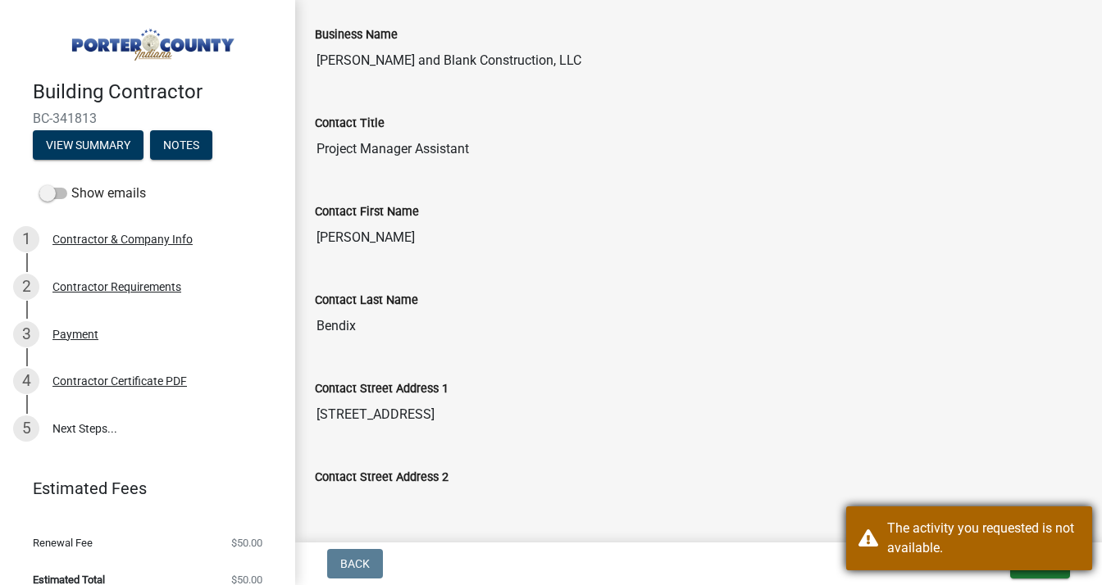
click at [1045, 529] on div "The activity you requested is not available." at bounding box center [983, 538] width 193 height 39
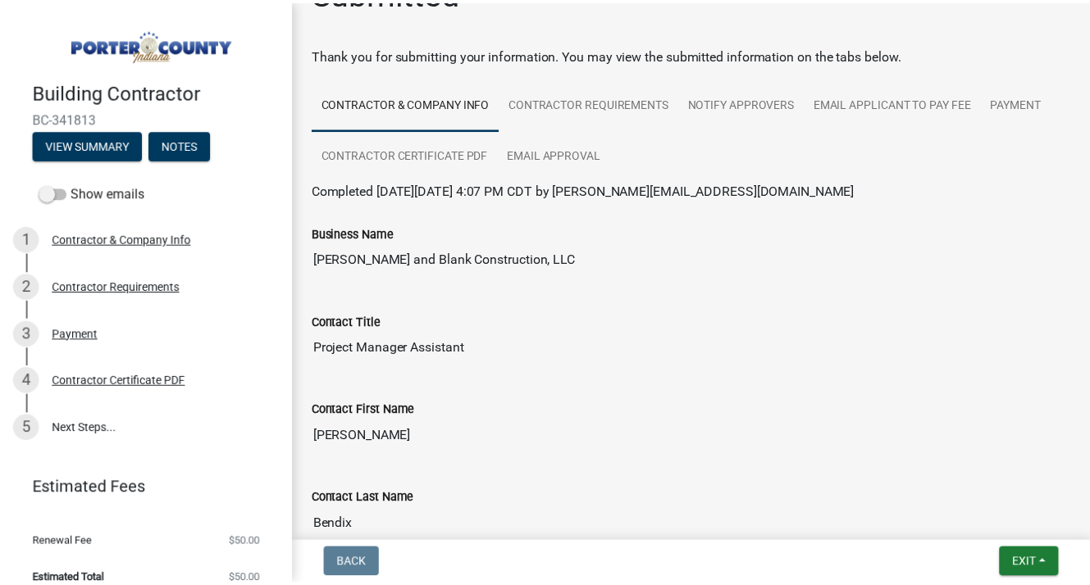
scroll to position [0, 0]
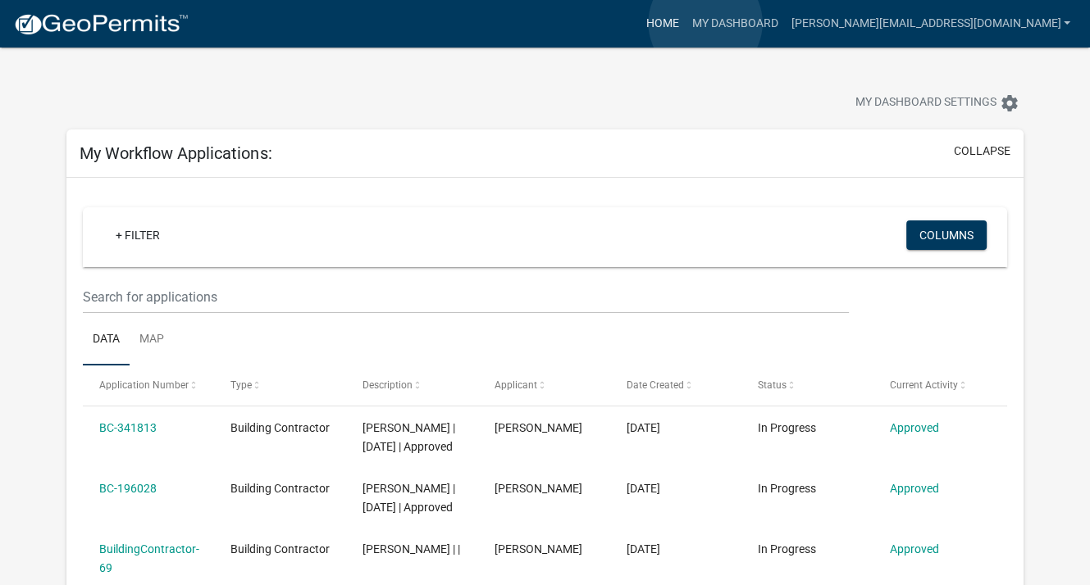
click at [685, 23] on link "Home" at bounding box center [662, 23] width 46 height 31
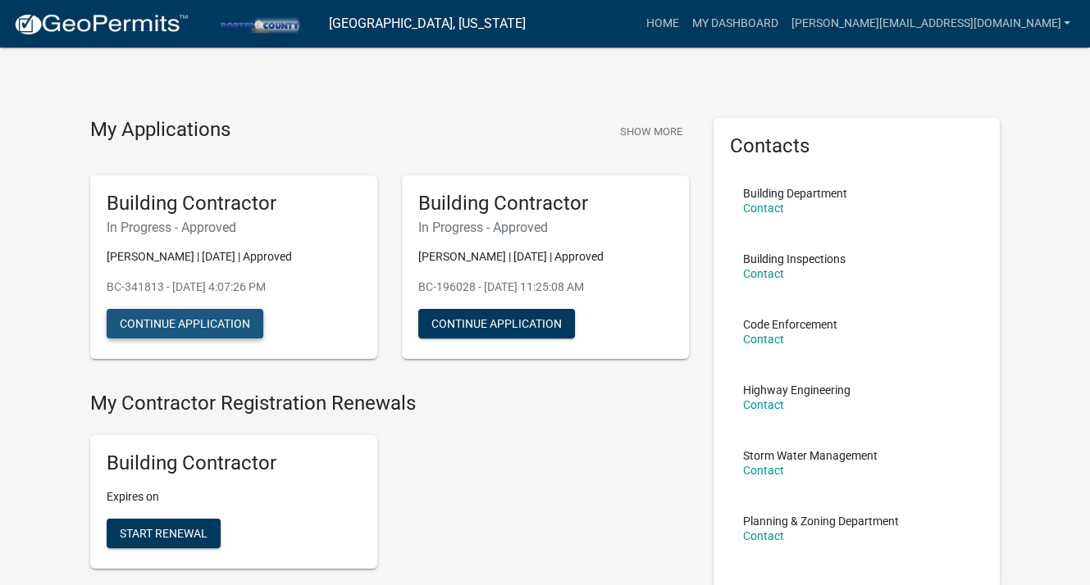
click at [221, 317] on button "Continue Application" at bounding box center [185, 324] width 157 height 30
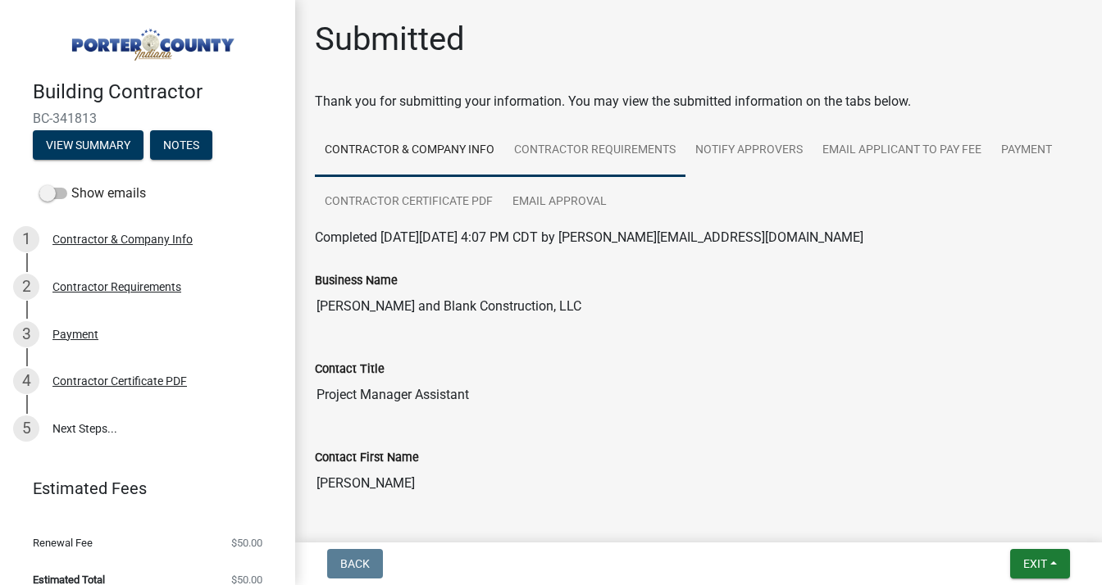
click at [592, 148] on link "Contractor Requirements" at bounding box center [594, 151] width 181 height 52
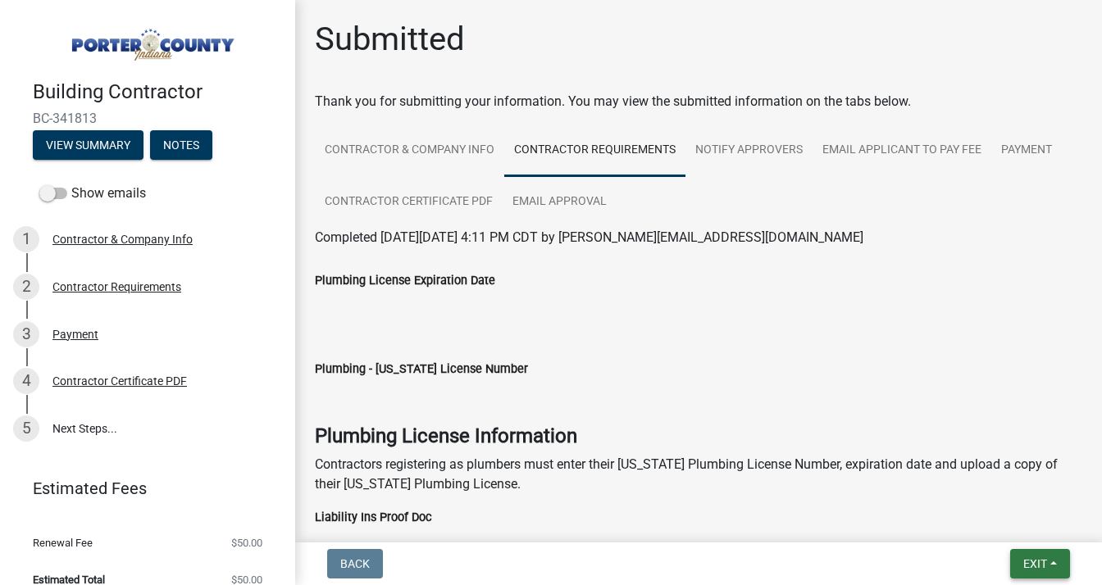
click at [1030, 563] on span "Exit" at bounding box center [1035, 564] width 24 height 13
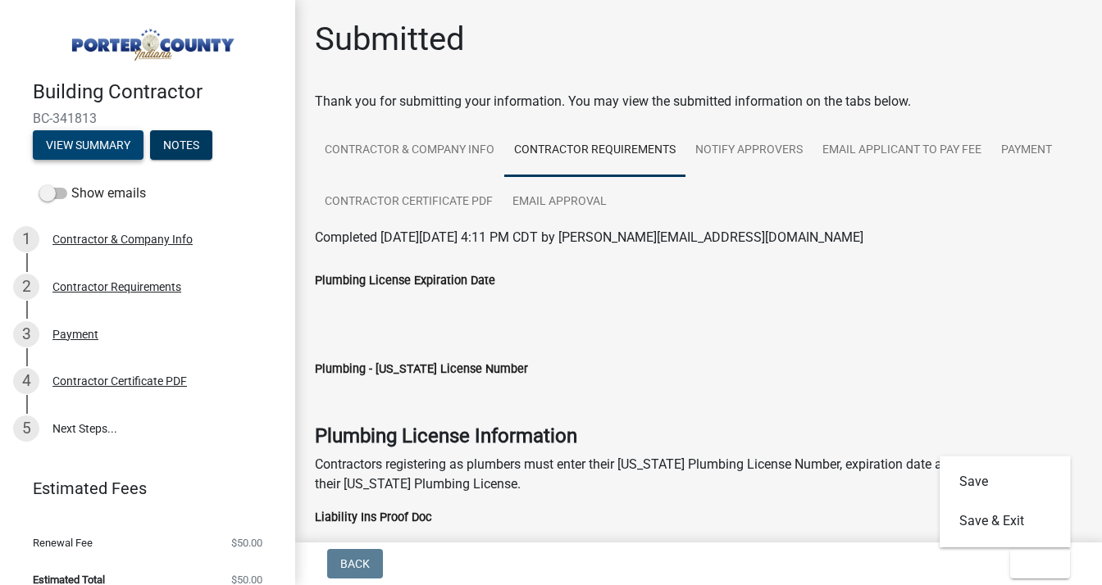
click at [70, 130] on button "View Summary" at bounding box center [88, 145] width 111 height 30
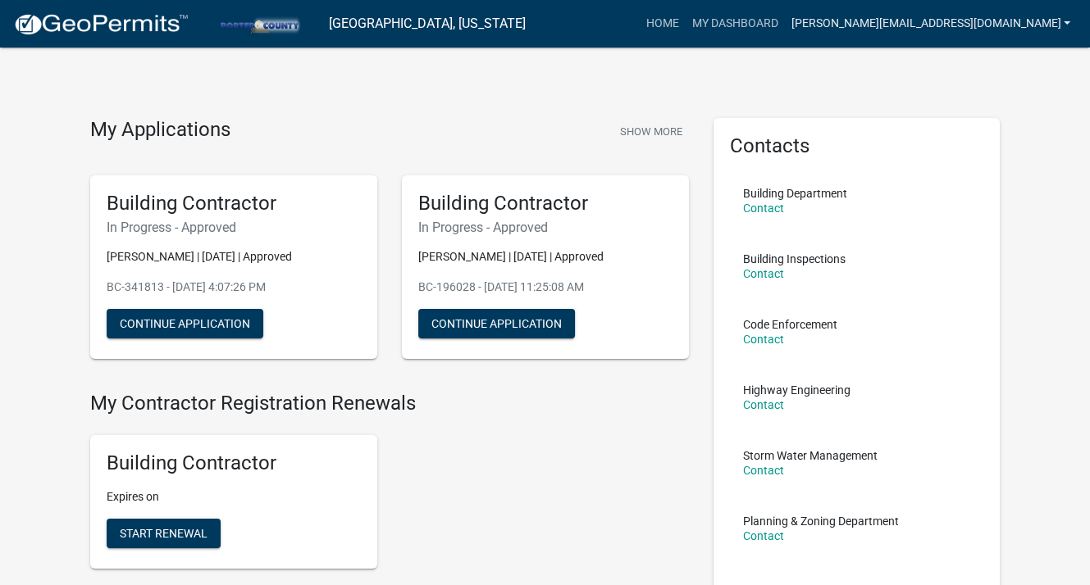
click at [1066, 17] on link "[PERSON_NAME][EMAIL_ADDRESS][DOMAIN_NAME]" at bounding box center [930, 23] width 293 height 31
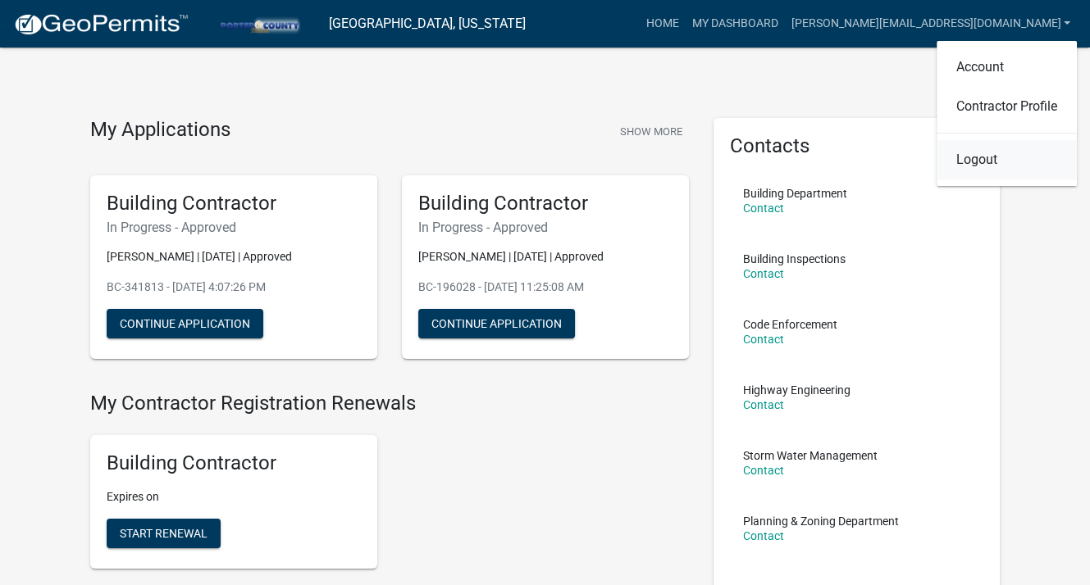
click at [968, 160] on link "Logout" at bounding box center [1006, 159] width 140 height 39
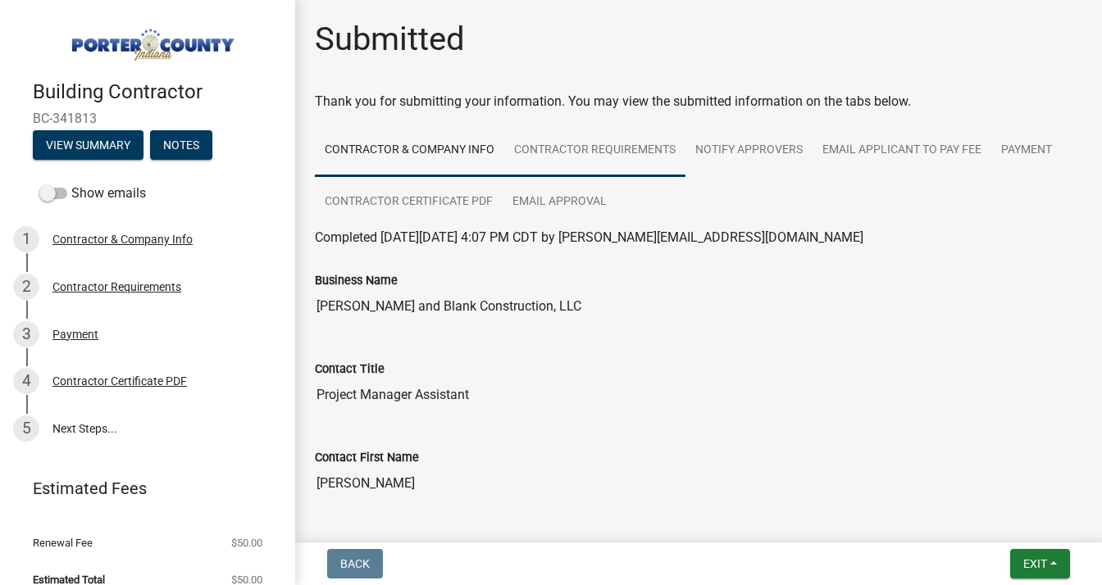
click at [654, 153] on link "Contractor Requirements" at bounding box center [594, 151] width 181 height 52
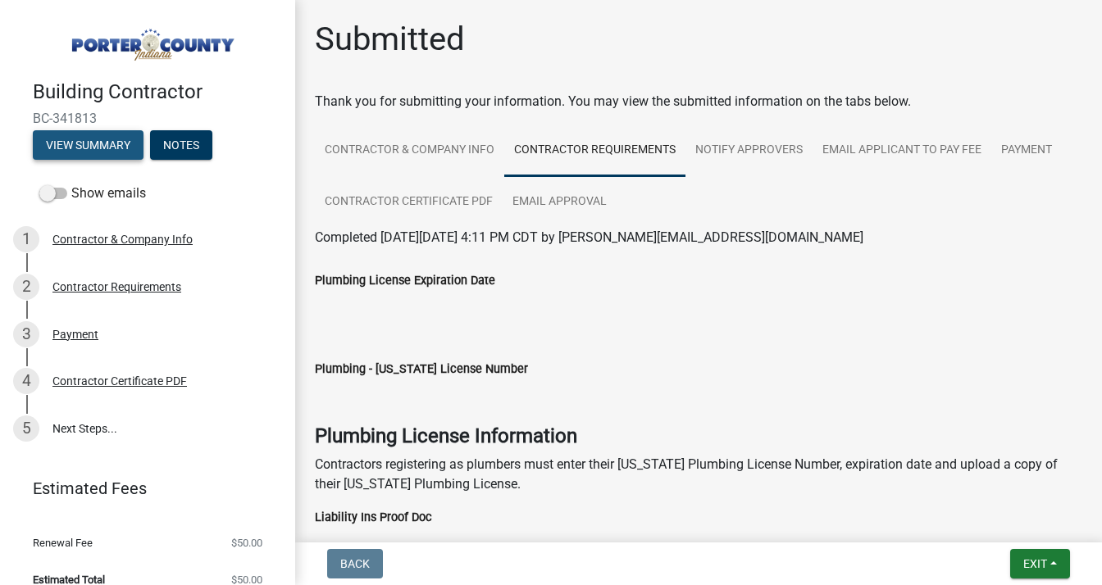
click at [68, 141] on button "View Summary" at bounding box center [88, 145] width 111 height 30
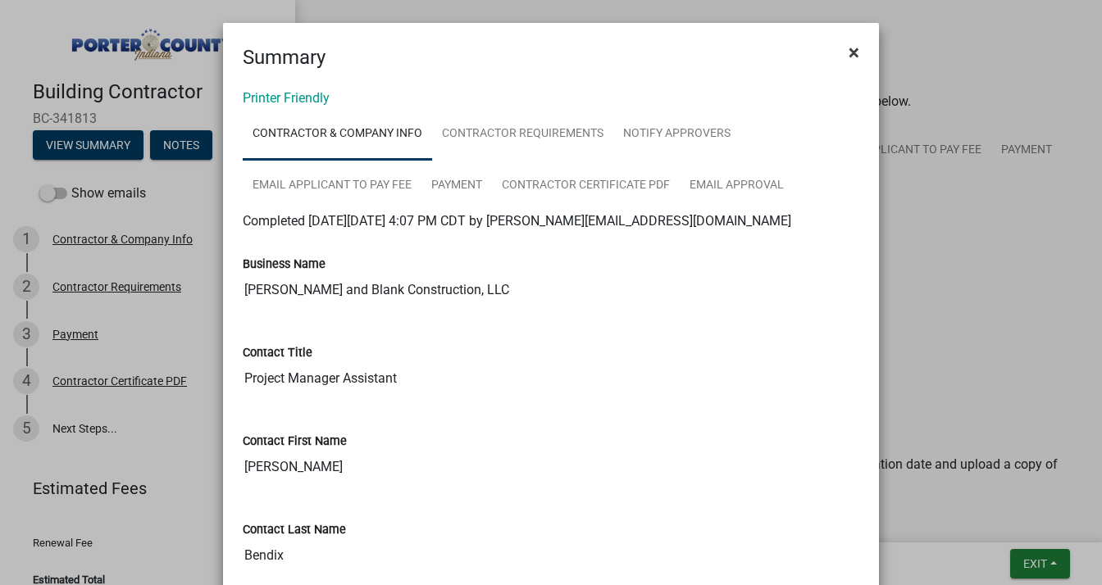
click at [849, 46] on span "×" at bounding box center [854, 52] width 11 height 23
